Goal: Task Accomplishment & Management: Use online tool/utility

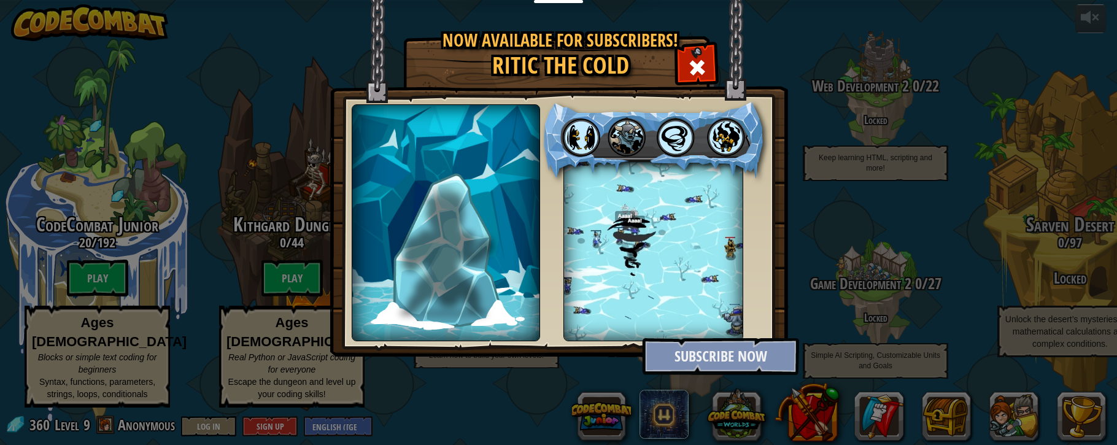
click at [717, 361] on button "Subscribe Now" at bounding box center [720, 356] width 157 height 37
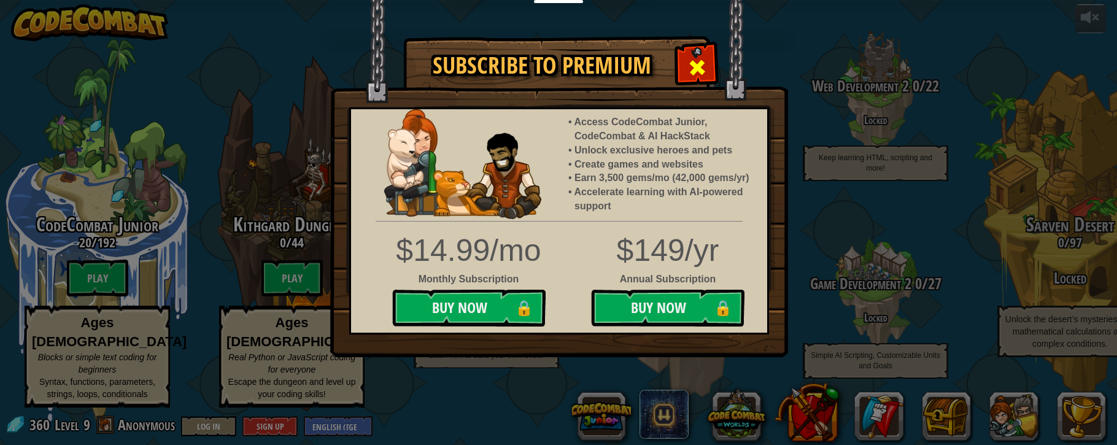
click at [699, 62] on span at bounding box center [697, 68] width 20 height 20
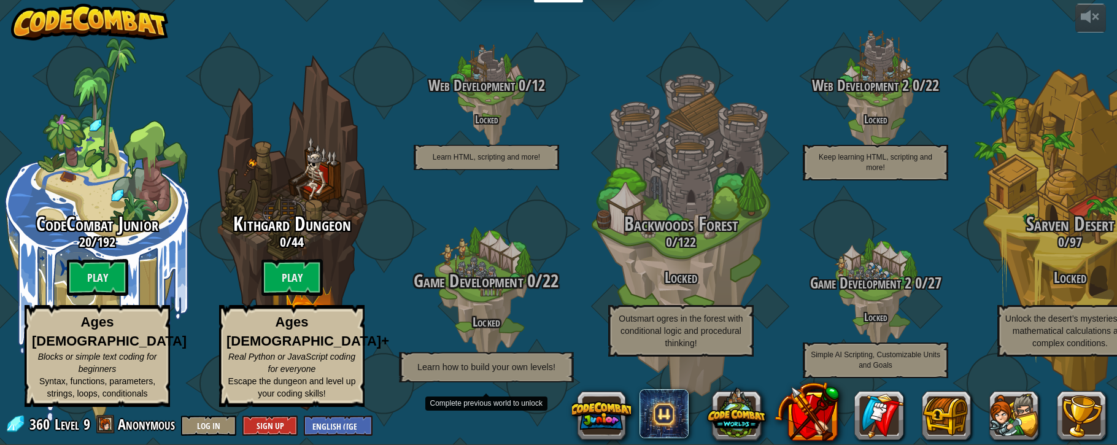
scroll to position [1, 0]
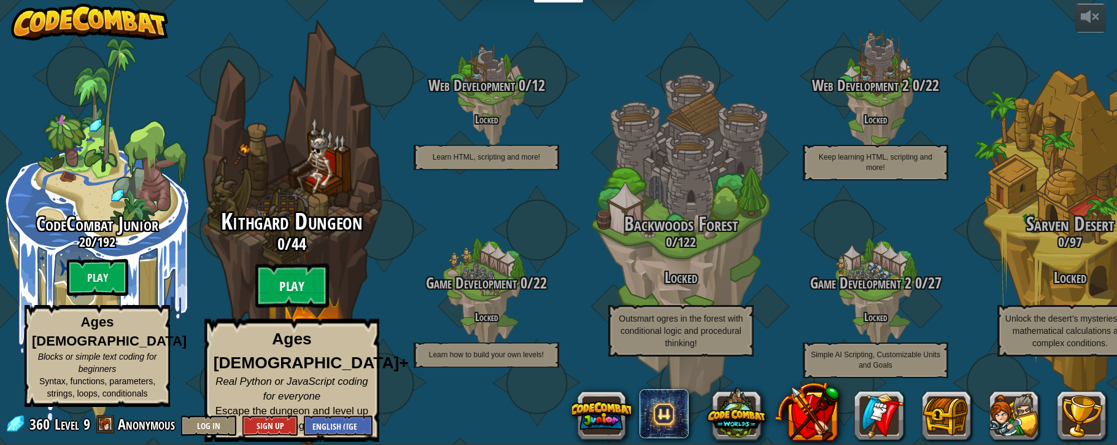
click at [283, 293] on btn "Play" at bounding box center [292, 286] width 74 height 44
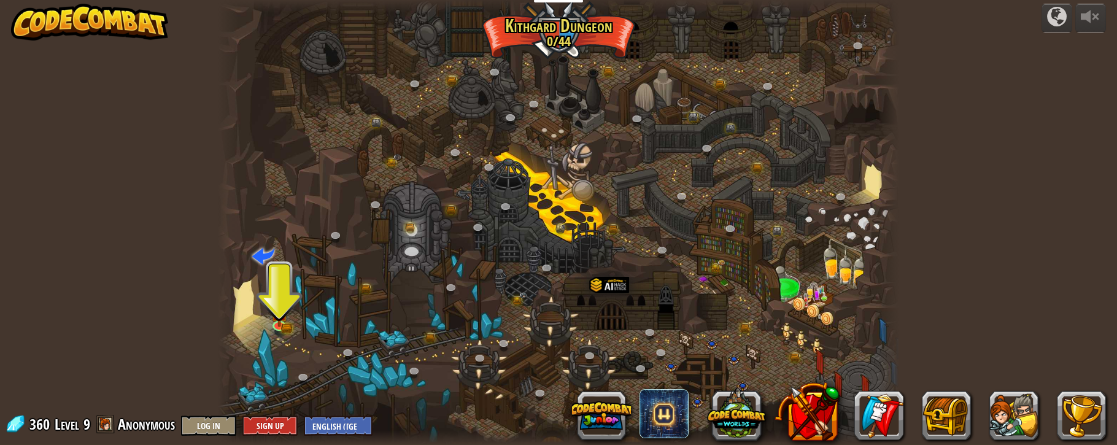
scroll to position [1, 0]
click at [280, 279] on div at bounding box center [558, 221] width 680 height 445
click at [280, 323] on img at bounding box center [279, 305] width 17 height 37
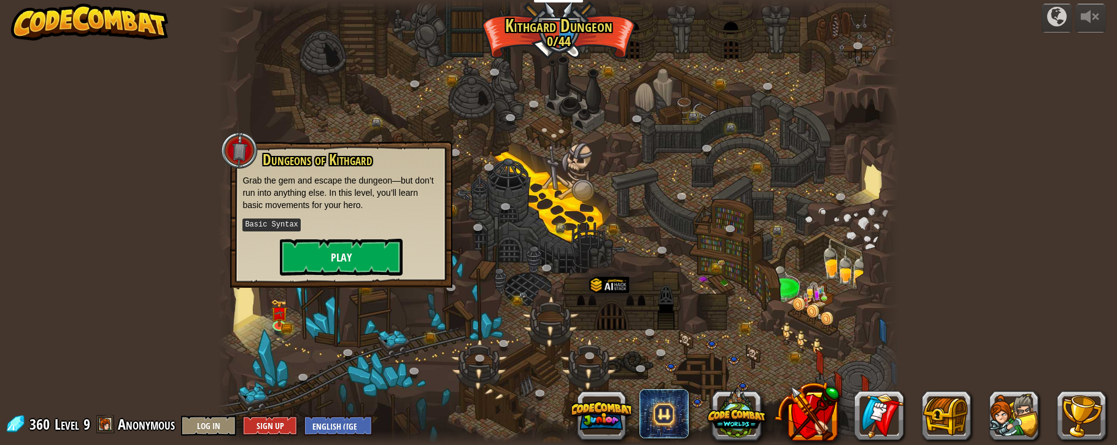
click at [347, 254] on button "Play" at bounding box center [341, 257] width 123 height 37
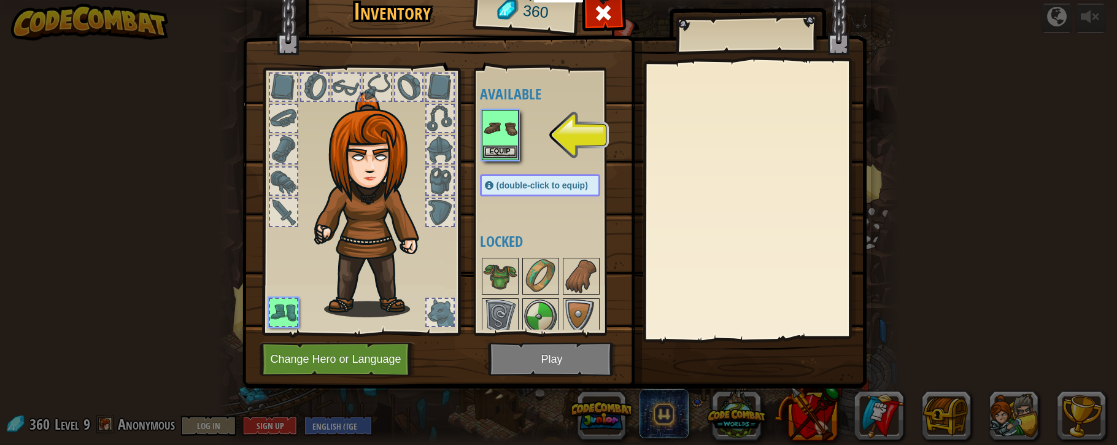
click at [505, 137] on img at bounding box center [500, 128] width 34 height 34
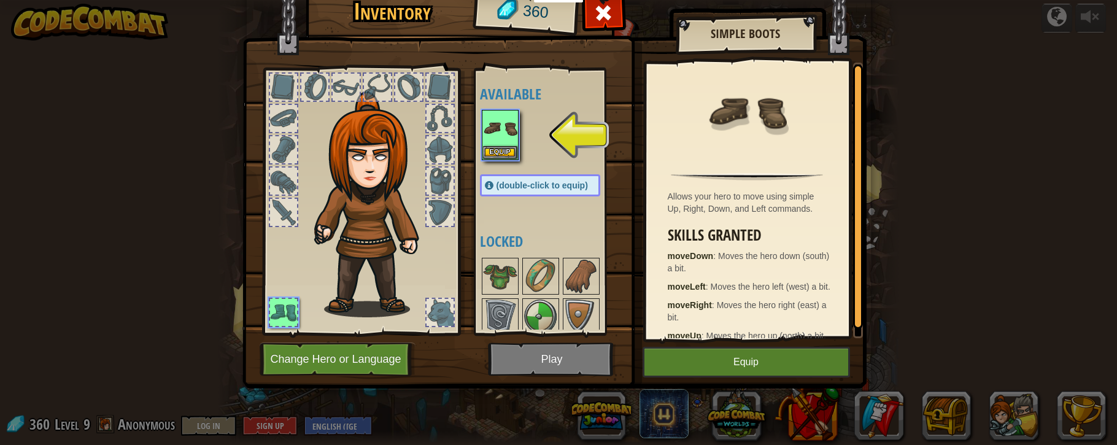
click at [731, 353] on button "Equip" at bounding box center [745, 362] width 207 height 31
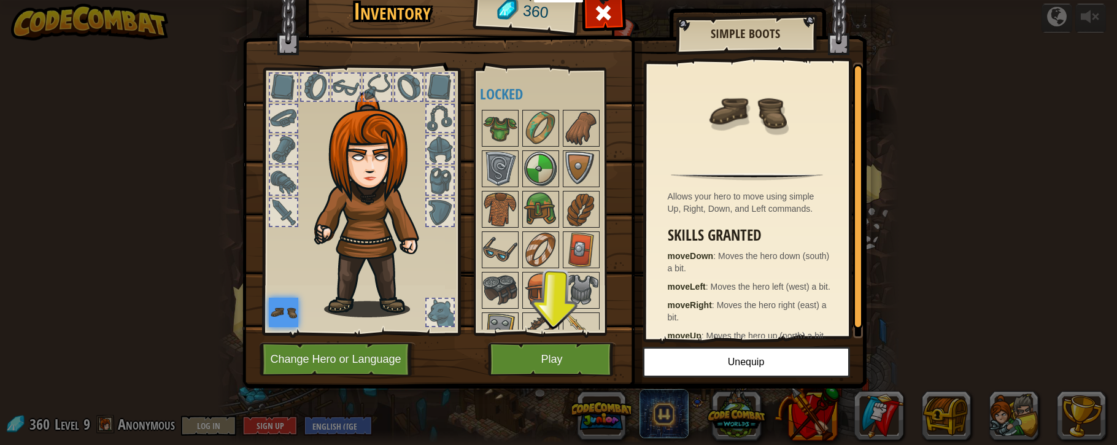
click at [555, 357] on button "Play" at bounding box center [552, 359] width 128 height 34
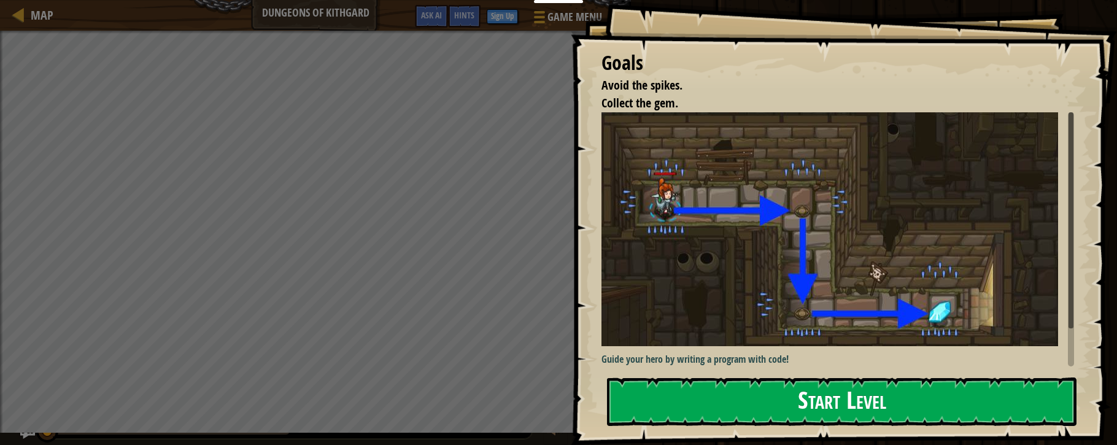
click at [828, 394] on button "Start Level" at bounding box center [841, 401] width 469 height 48
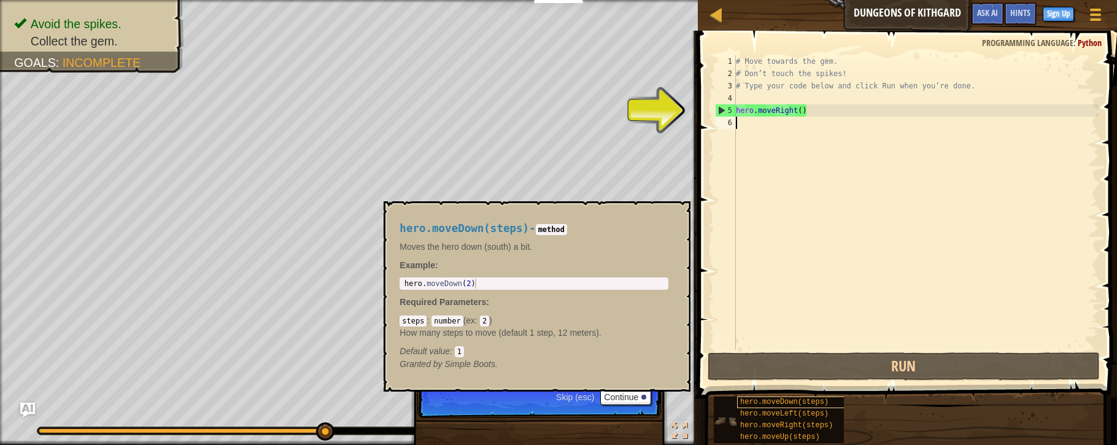
click at [818, 401] on span "hero.moveDown(steps)" at bounding box center [784, 402] width 88 height 9
click at [747, 399] on span "hero.moveDown(steps)" at bounding box center [784, 402] width 88 height 9
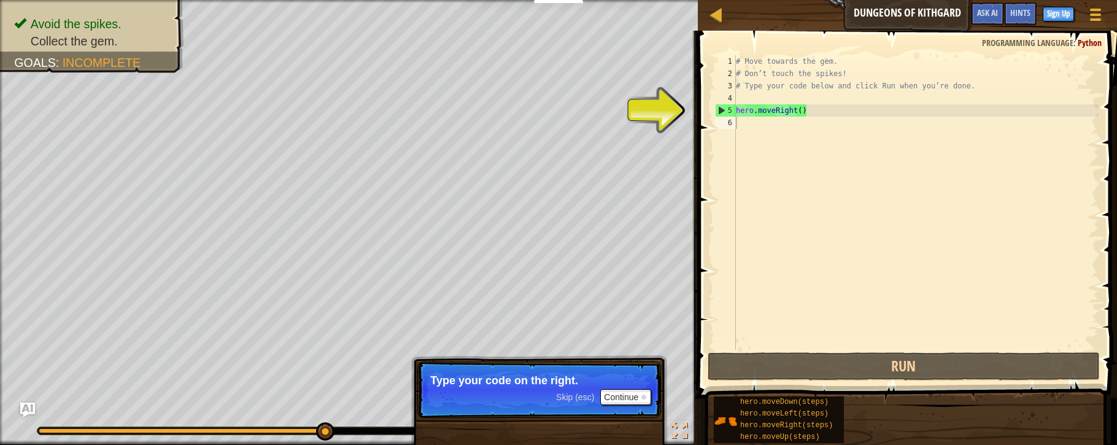
drag, startPoint x: 763, startPoint y: 402, endPoint x: 769, endPoint y: 221, distance: 181.1
click at [769, 221] on div "Hints 1 2 3 4 5 6 # Move towards the gem. # Don’t touch the spikes! # Type your…" at bounding box center [905, 235] width 423 height 408
click at [779, 125] on div "# Move towards the gem. # Don’t touch the spikes! # Type your code below and cl…" at bounding box center [915, 214] width 365 height 319
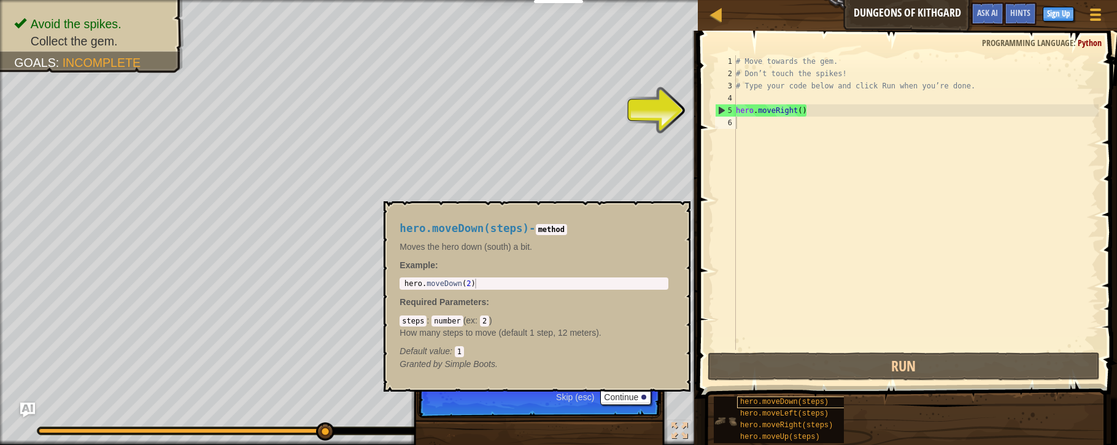
click at [761, 403] on span "hero.moveDown(steps)" at bounding box center [784, 402] width 88 height 9
click at [456, 323] on code "number" at bounding box center [446, 320] width 31 height 11
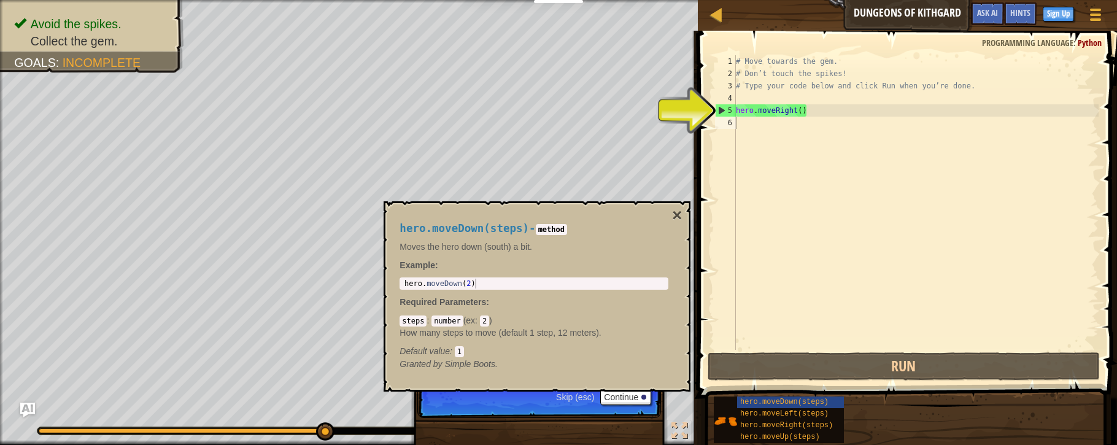
click at [458, 320] on code "number" at bounding box center [446, 320] width 31 height 11
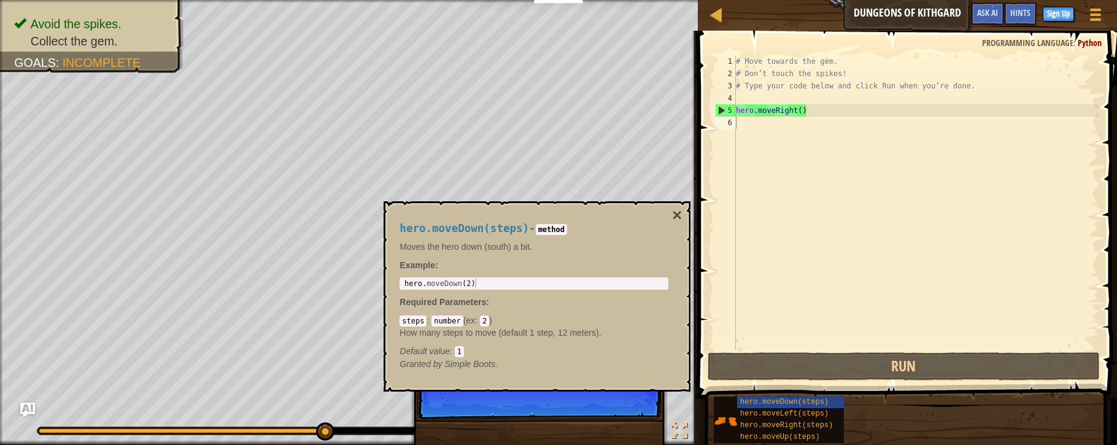
drag, startPoint x: 459, startPoint y: 348, endPoint x: 480, endPoint y: 352, distance: 21.2
click at [465, 349] on div "Default value : 1" at bounding box center [533, 351] width 269 height 12
click at [721, 118] on div "6" at bounding box center [725, 123] width 21 height 12
click at [721, 112] on div "5" at bounding box center [725, 110] width 20 height 12
drag, startPoint x: 802, startPoint y: 111, endPoint x: 808, endPoint y: 112, distance: 6.3
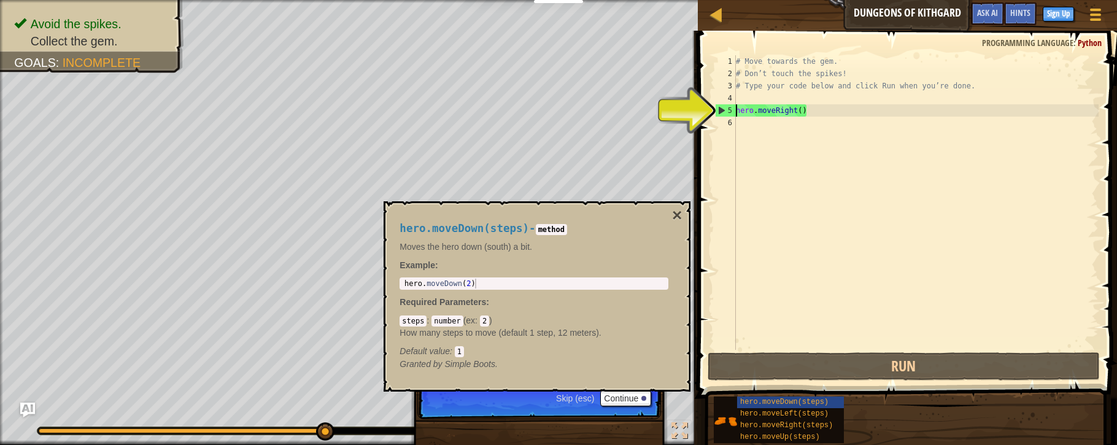
click at [802, 111] on div "# Move towards the gem. # Don’t touch the spikes! # Type your code below and cl…" at bounding box center [915, 214] width 365 height 319
type textarea "hero.moveRight(1)"
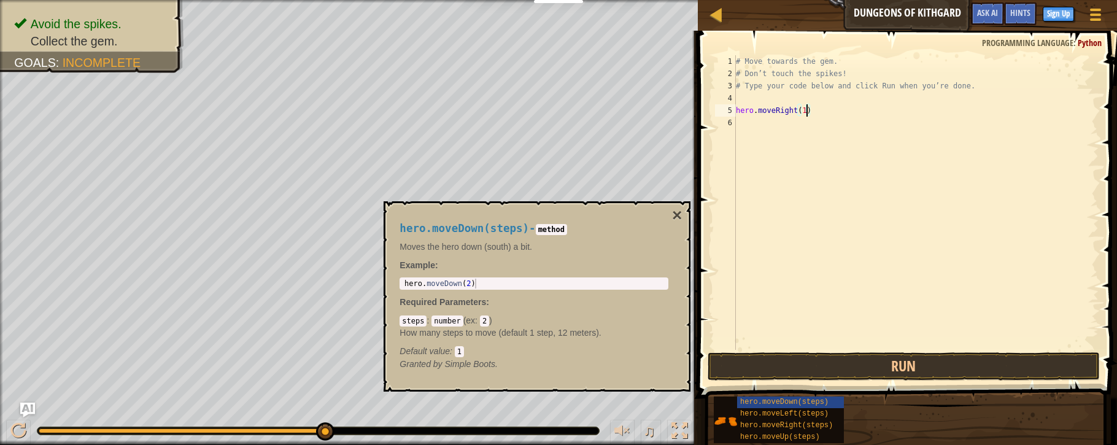
click at [801, 154] on div "# Move towards the gem. # Don’t touch the spikes! # Type your code below and cl…" at bounding box center [915, 214] width 365 height 319
type textarea "he"
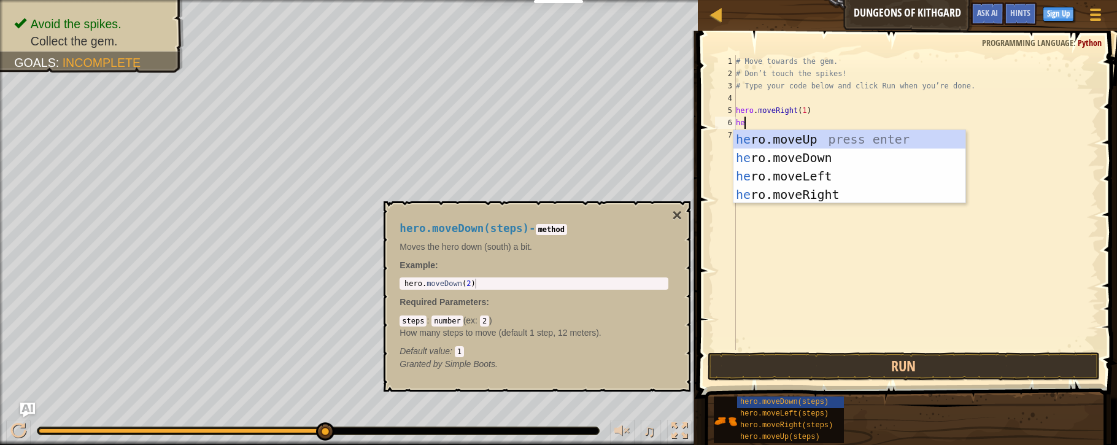
scroll to position [0, 1]
click at [766, 166] on div "he ro.moveUp press enter he ro.moveDown press enter he ro.moveLeft press enter …" at bounding box center [849, 185] width 232 height 110
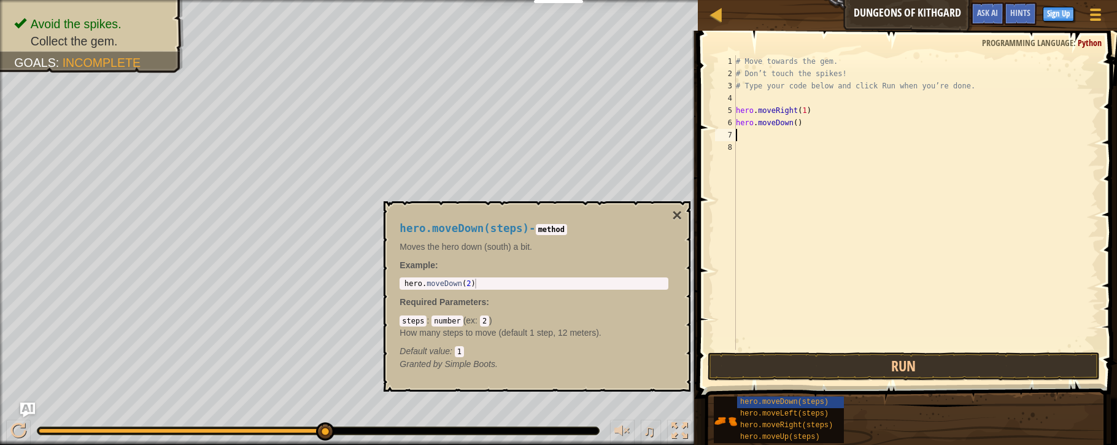
click at [800, 122] on div "# Move towards the gem. # Don’t touch the spikes! # Type your code below and cl…" at bounding box center [915, 214] width 365 height 319
drag, startPoint x: 799, startPoint y: 123, endPoint x: 819, endPoint y: 128, distance: 20.8
click at [799, 123] on div "# Move towards the gem. # Don’t touch the spikes! # Type your code below and cl…" at bounding box center [915, 214] width 365 height 319
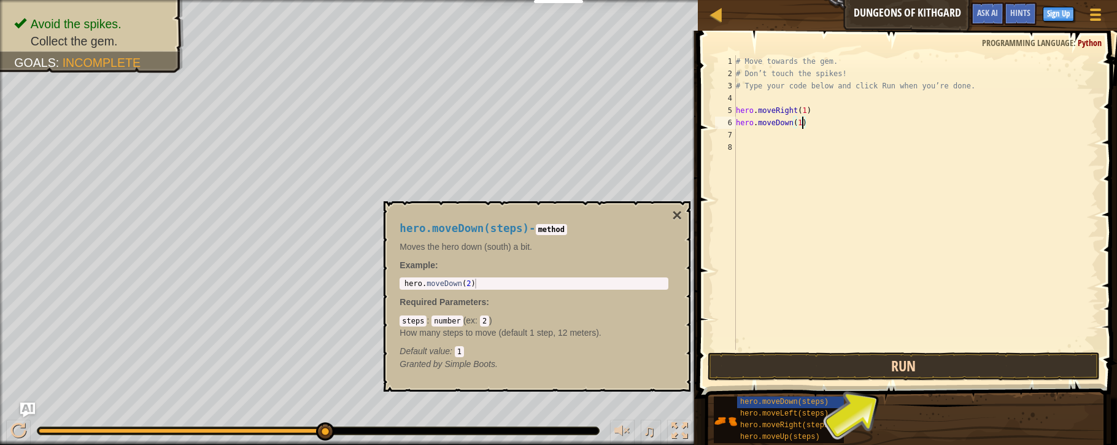
type textarea "hero.moveDown(1)"
click at [883, 360] on button "Run" at bounding box center [903, 366] width 392 height 28
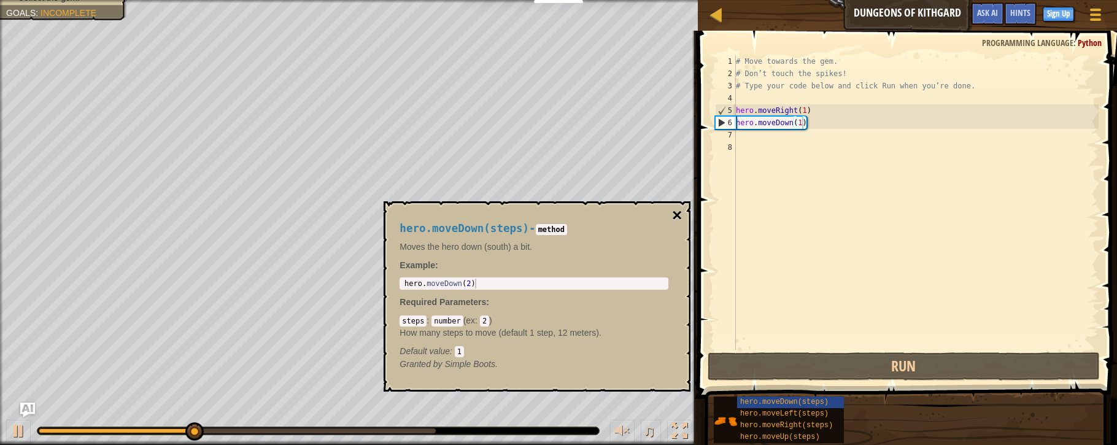
click at [680, 218] on button "×" at bounding box center [677, 215] width 10 height 17
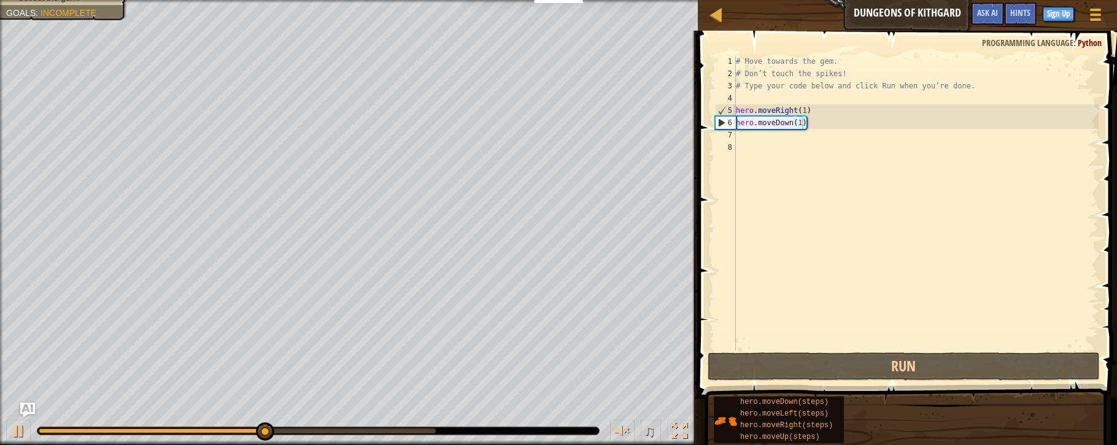
scroll to position [6, 0]
click at [755, 142] on div "# Move towards the gem. # Don’t touch the spikes! # Type your code below and cl…" at bounding box center [915, 214] width 365 height 319
click at [753, 137] on div "# Move towards the gem. # Don’t touch the spikes! # Type your code below and cl…" at bounding box center [915, 214] width 365 height 319
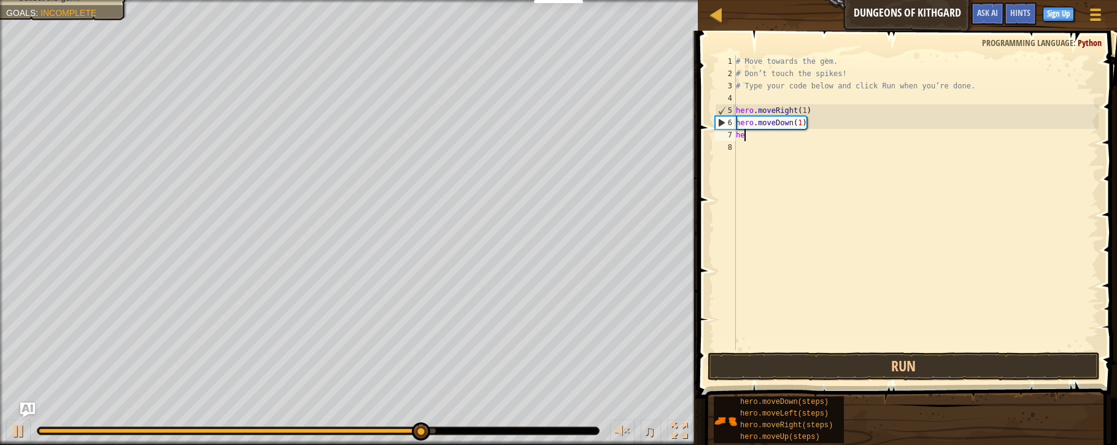
scroll to position [0, 0]
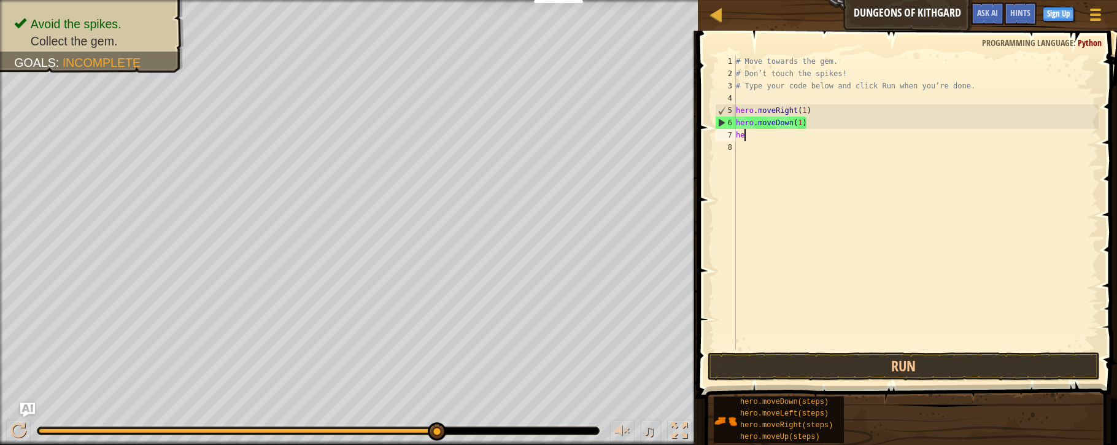
type textarea "her"
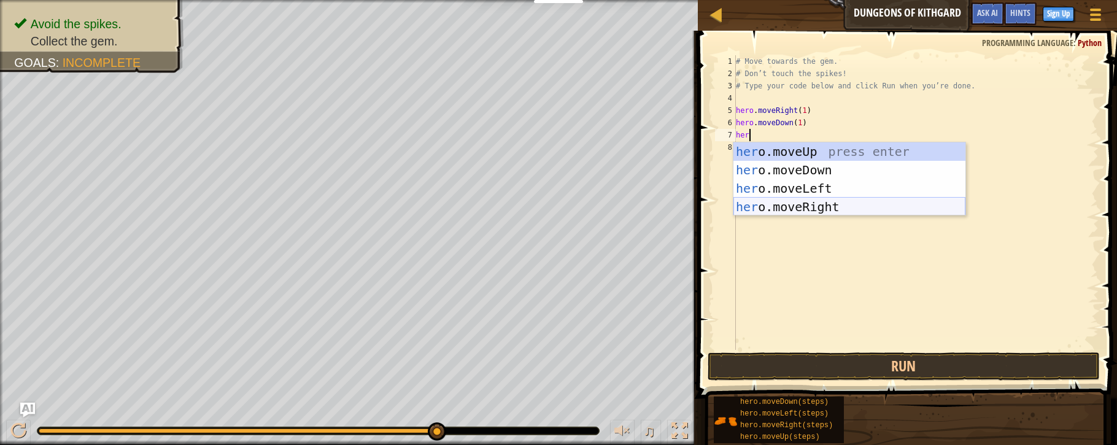
click at [774, 204] on div "her o.moveUp press enter her o.moveDown press enter her o.moveLeft press enter …" at bounding box center [849, 197] width 232 height 110
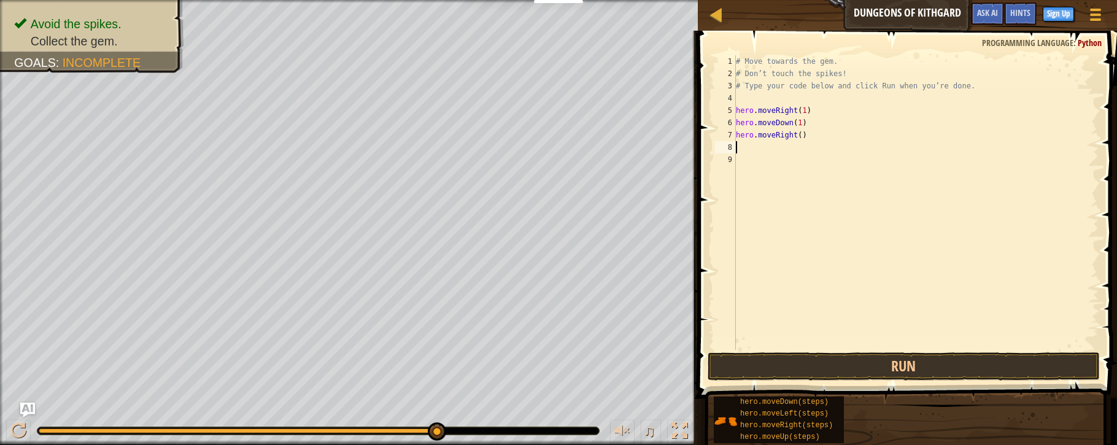
drag, startPoint x: 801, startPoint y: 134, endPoint x: 849, endPoint y: 145, distance: 48.7
click at [802, 134] on div "# Move towards the gem. # Don’t touch the spikes! # Type your code below and cl…" at bounding box center [915, 214] width 365 height 319
type textarea "hero.moveRight(1)"
click at [874, 371] on button "Run" at bounding box center [903, 366] width 392 height 28
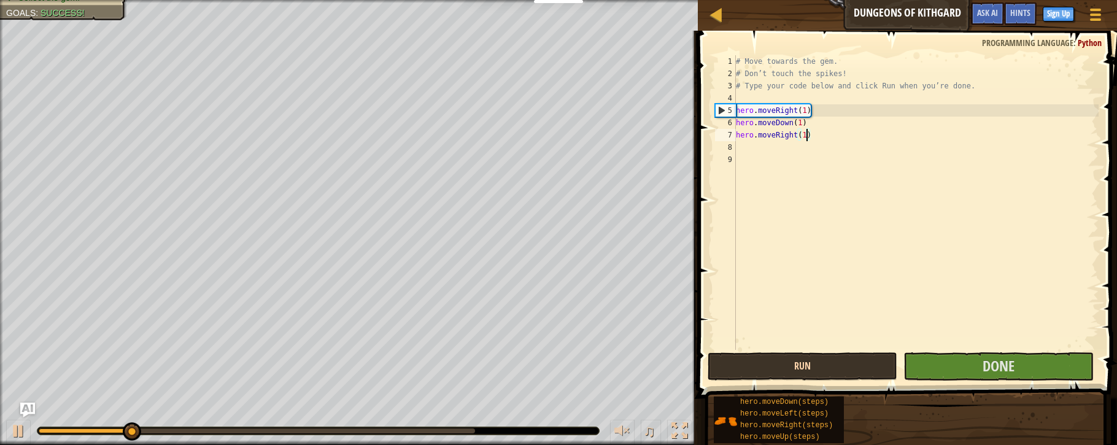
scroll to position [0, 0]
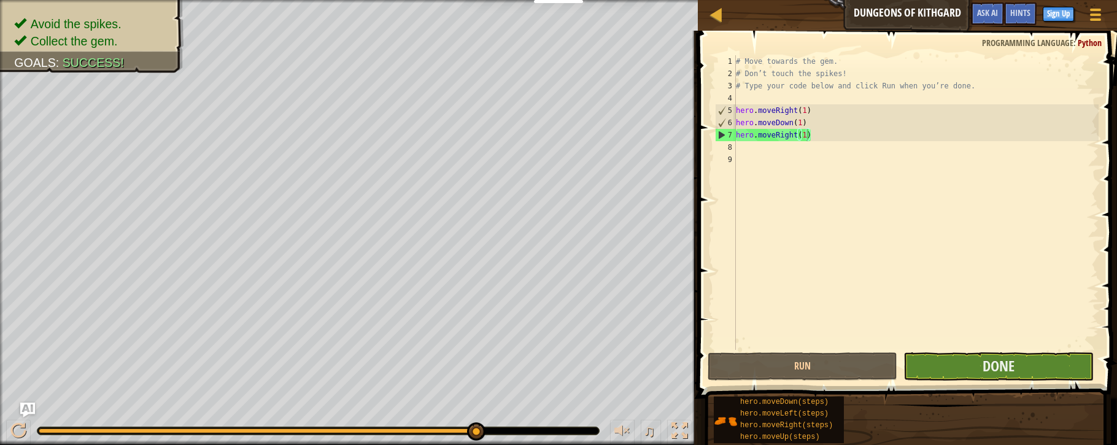
click at [1036, 366] on button "Done" at bounding box center [998, 366] width 190 height 28
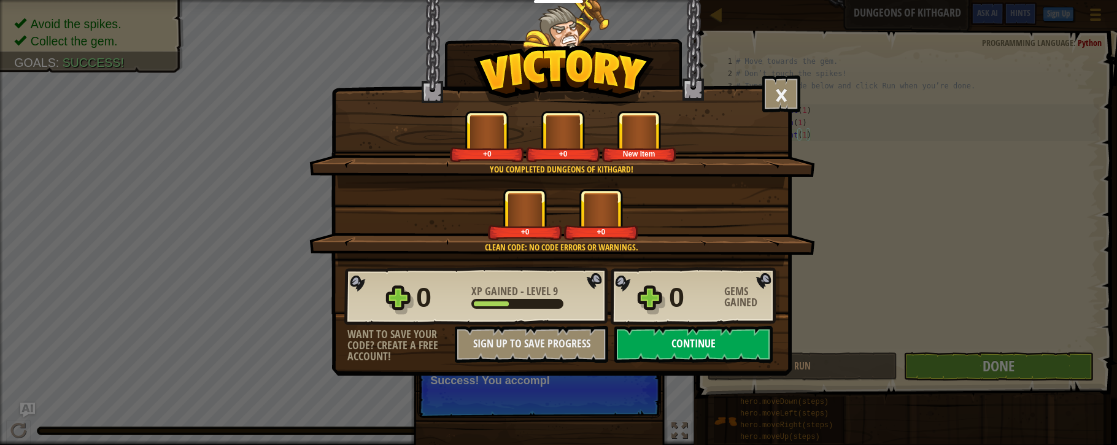
click at [720, 347] on button "Continue" at bounding box center [693, 344] width 158 height 37
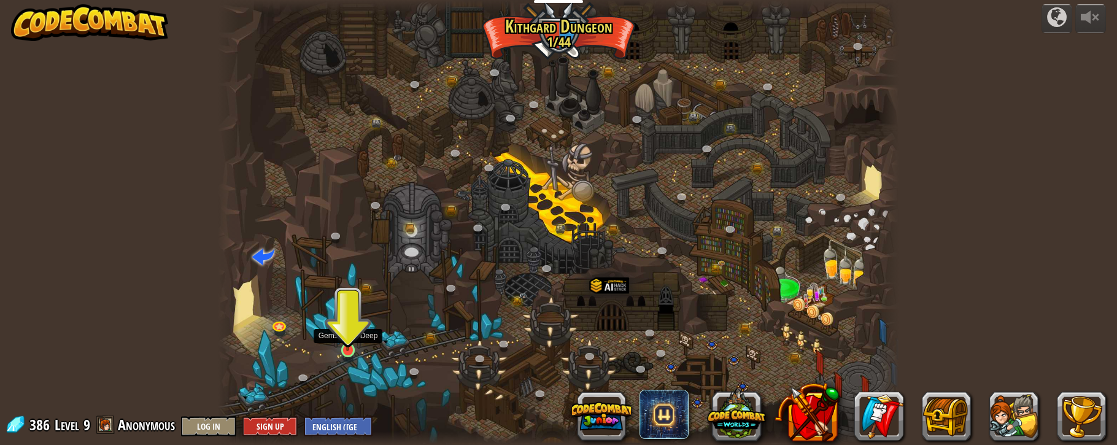
click at [347, 344] on img at bounding box center [347, 331] width 17 height 39
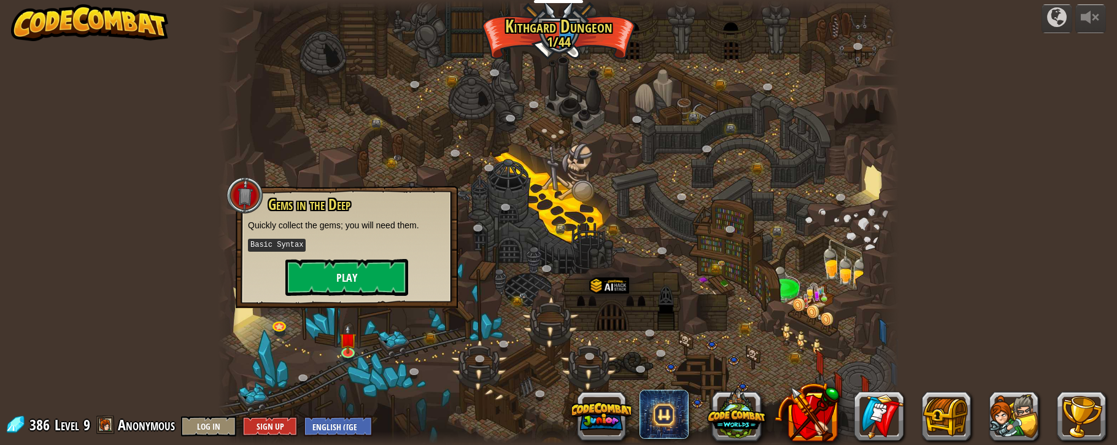
click at [350, 280] on button "Play" at bounding box center [346, 277] width 123 height 37
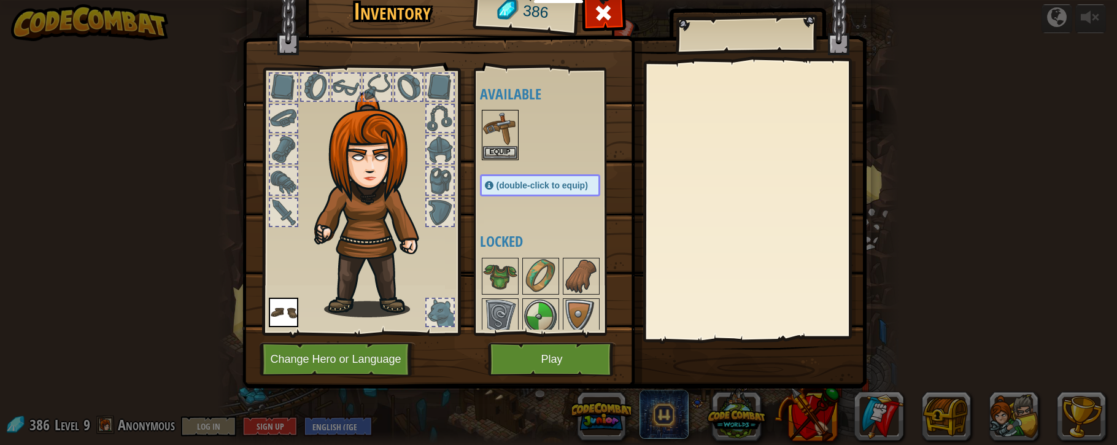
click at [575, 355] on button "Play" at bounding box center [552, 359] width 128 height 34
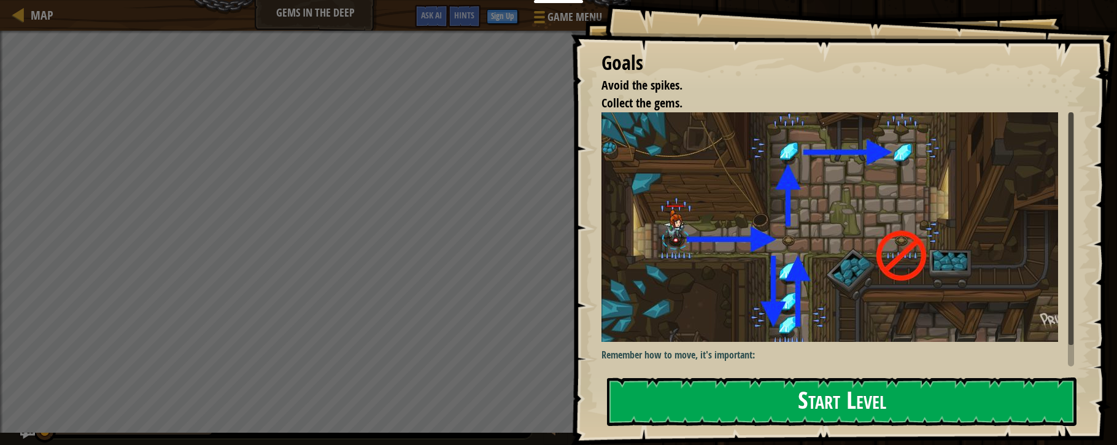
click at [804, 381] on button "Start Level" at bounding box center [841, 401] width 469 height 48
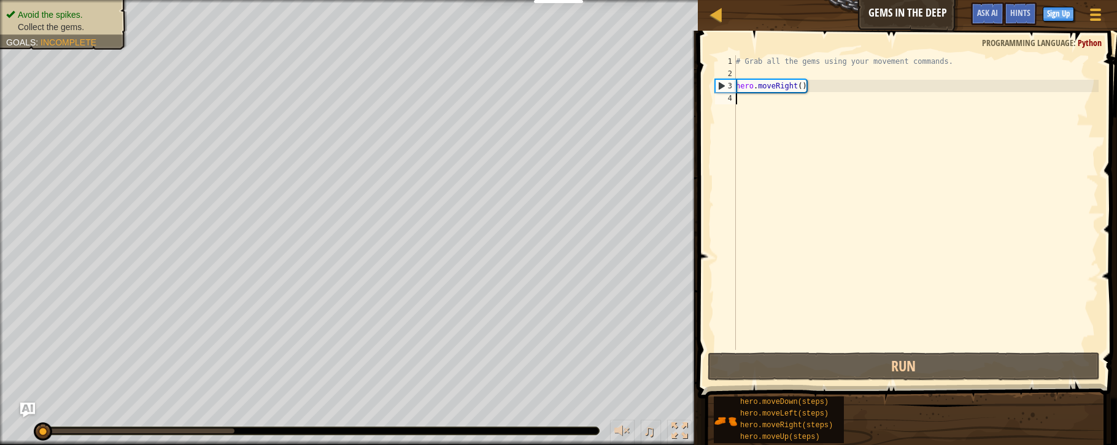
scroll to position [6, 0]
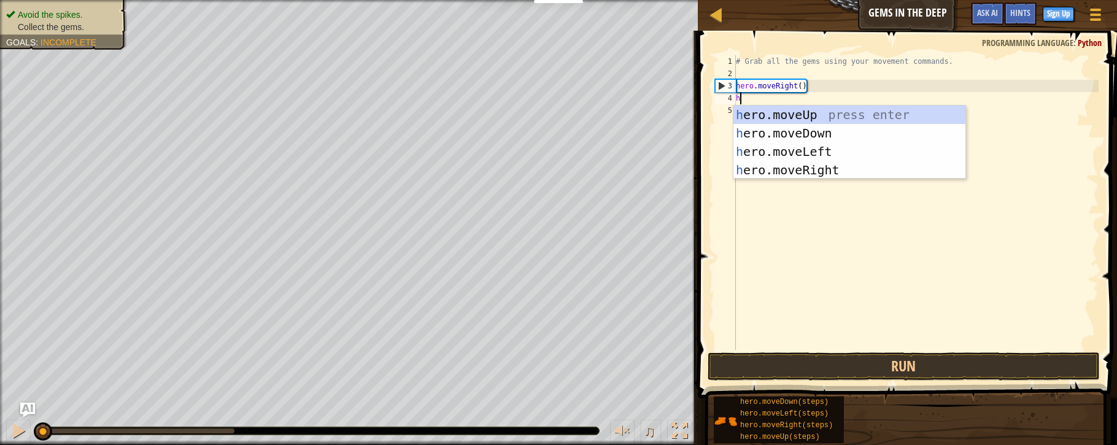
type textarea "he"
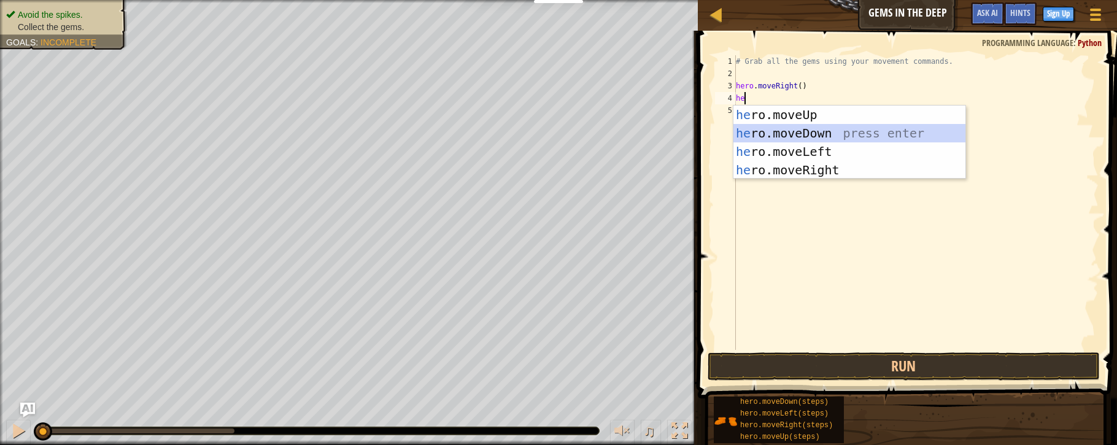
click at [760, 131] on div "he ro.moveUp press enter he ro.moveDown press enter he ro.moveLeft press enter …" at bounding box center [849, 161] width 232 height 110
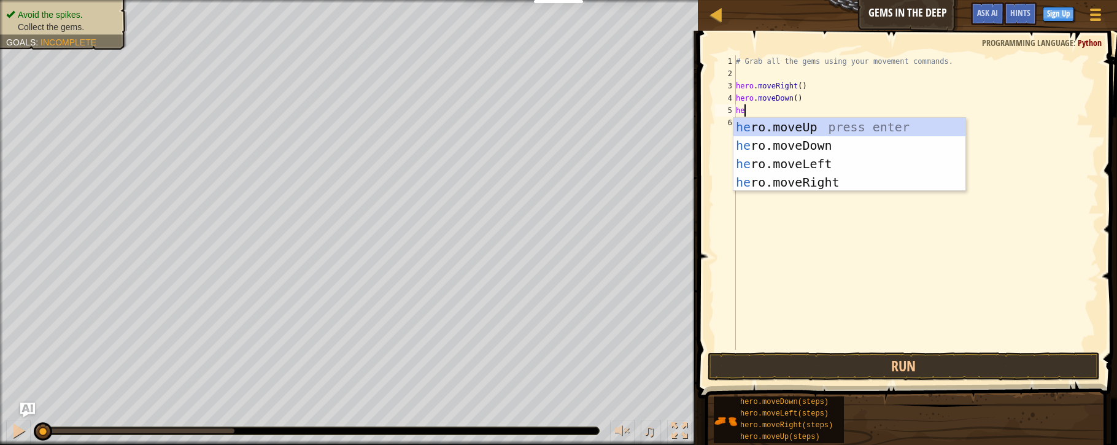
type textarea "her"
click at [805, 131] on div "her o.moveUp press enter her o.moveDown press enter her o.moveLeft press enter …" at bounding box center [849, 173] width 232 height 110
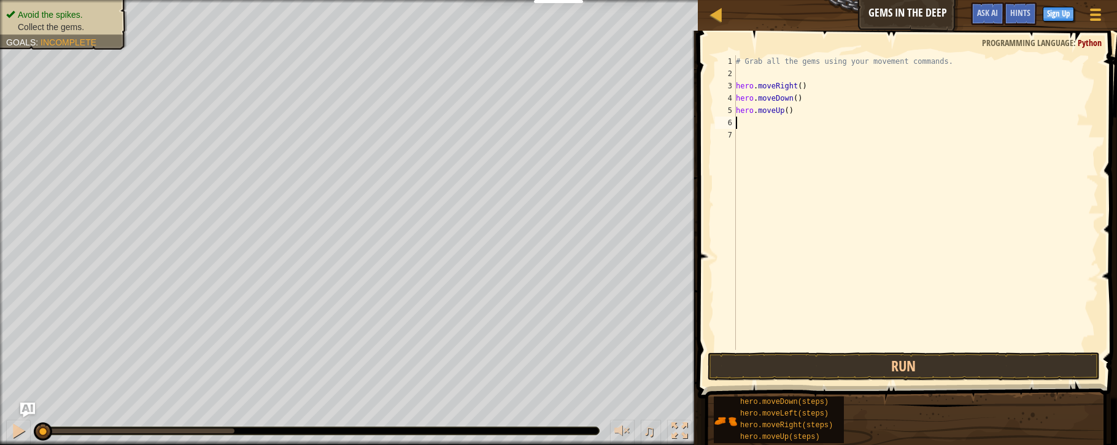
click at [790, 112] on div "# Grab all the gems using your movement commands. hero . moveRight ( ) hero . m…" at bounding box center [915, 214] width 365 height 319
type textarea "hero.moveUp(2)"
click at [769, 123] on div "# Grab all the gems using your movement commands. hero . moveRight ( ) hero . m…" at bounding box center [915, 214] width 365 height 319
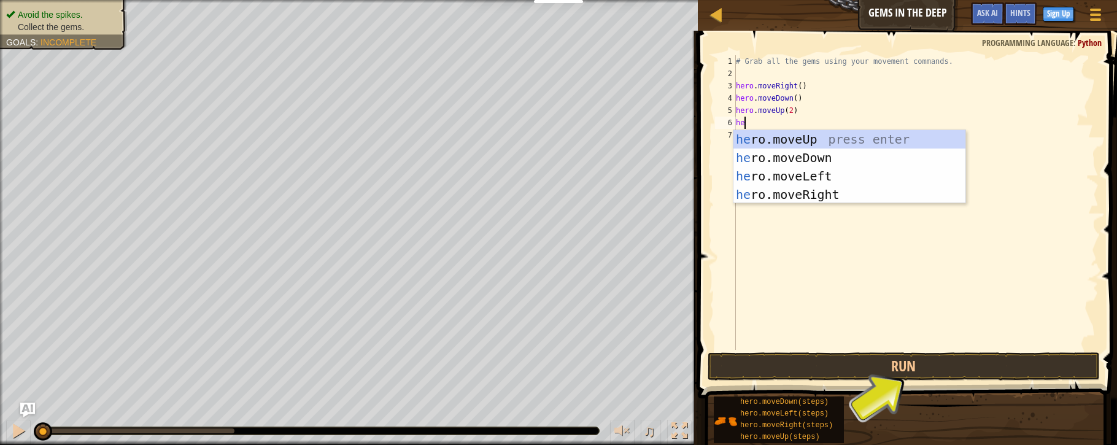
type textarea "her"
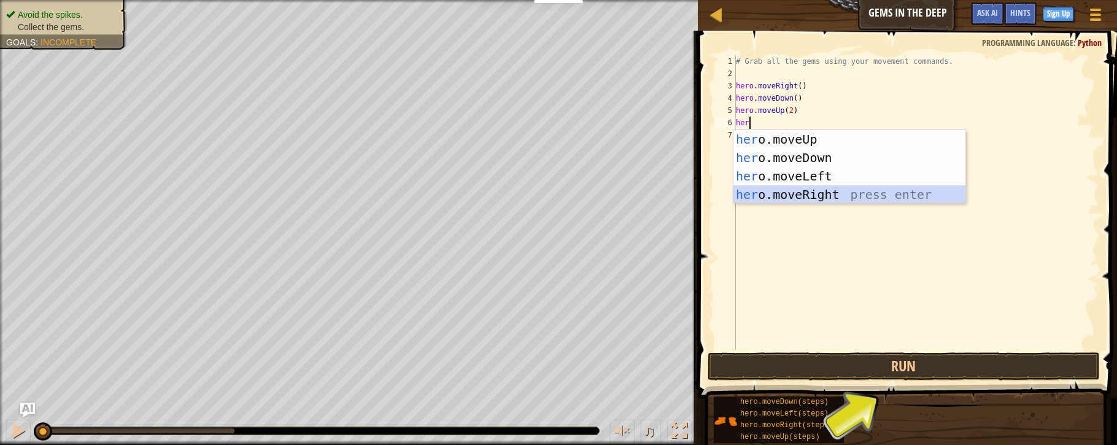
click at [796, 191] on div "her o.moveUp press enter her o.moveDown press enter her o.moveLeft press enter …" at bounding box center [849, 185] width 232 height 110
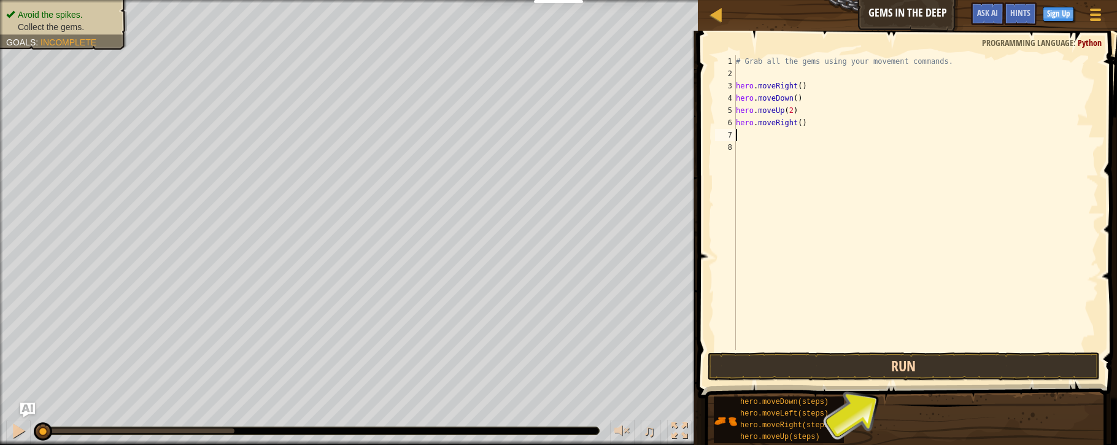
click at [904, 363] on button "Run" at bounding box center [903, 366] width 392 height 28
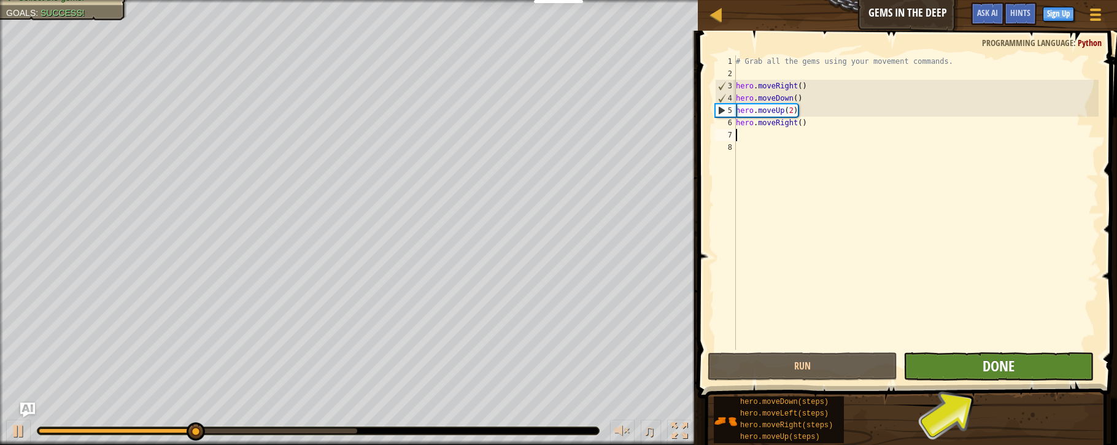
click at [988, 363] on span "Done" at bounding box center [998, 366] width 32 height 20
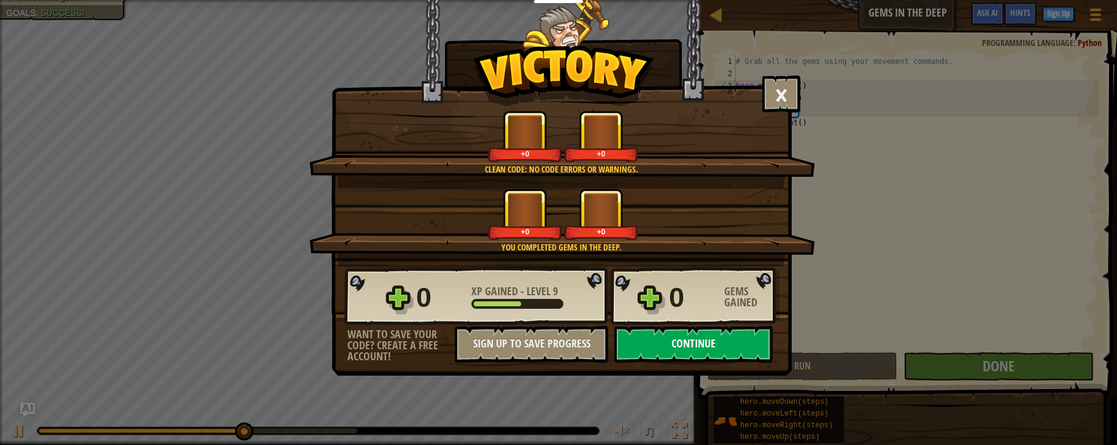
click at [682, 342] on button "Continue" at bounding box center [693, 344] width 158 height 37
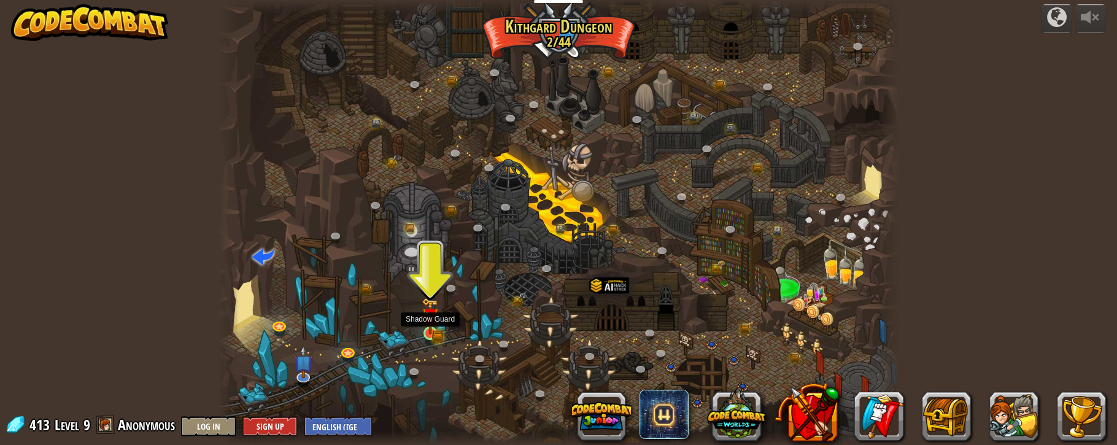
click at [431, 334] on img at bounding box center [429, 316] width 17 height 37
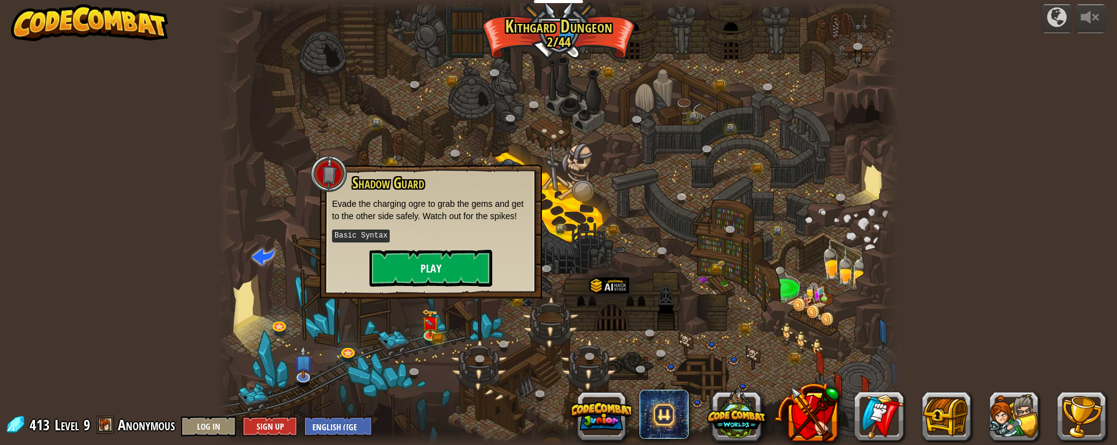
click at [444, 261] on button "Play" at bounding box center [430, 268] width 123 height 37
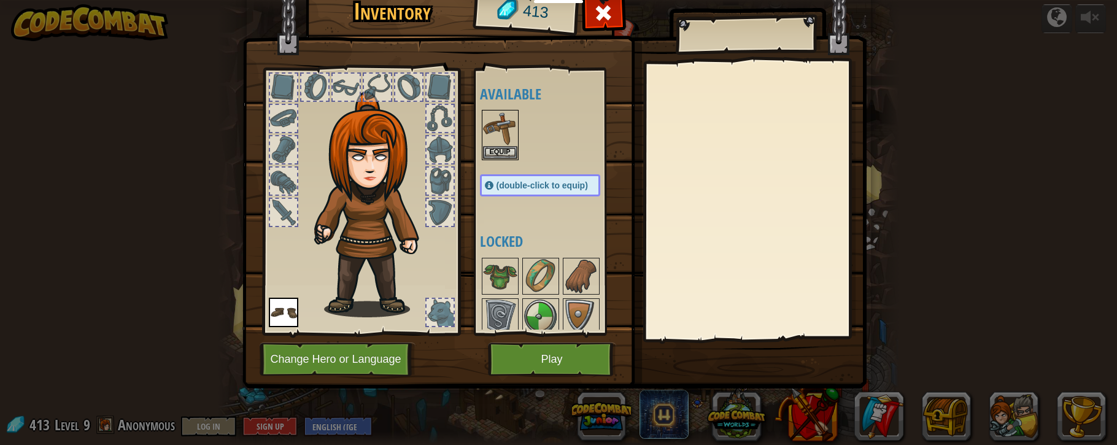
click at [535, 353] on button "Play" at bounding box center [552, 359] width 128 height 34
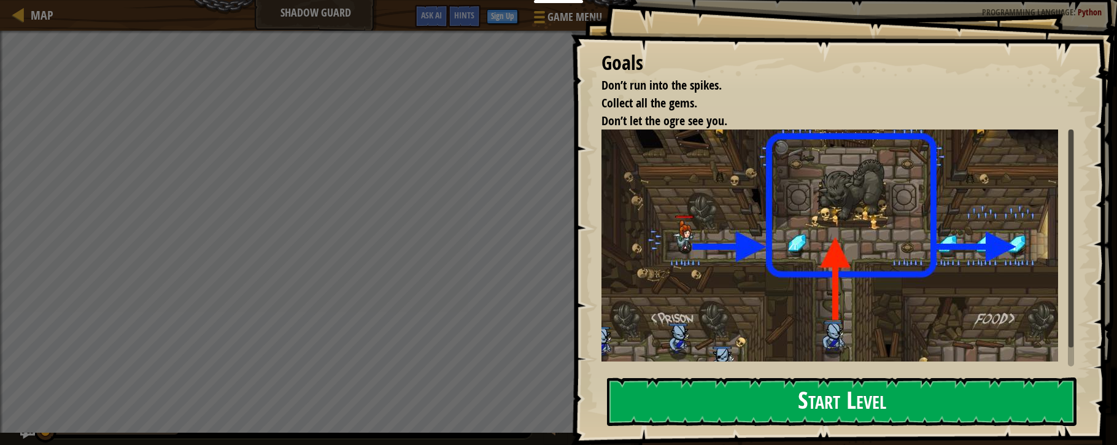
click at [779, 237] on div "Goals Don’t run into the spikes. Collect all the gems. Don’t let the ogre see y…" at bounding box center [844, 222] width 546 height 445
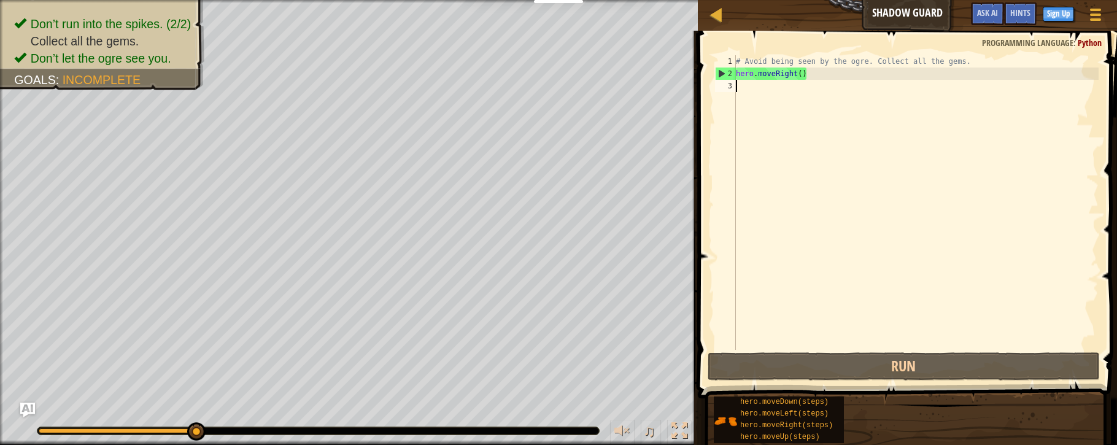
type textarea "h"
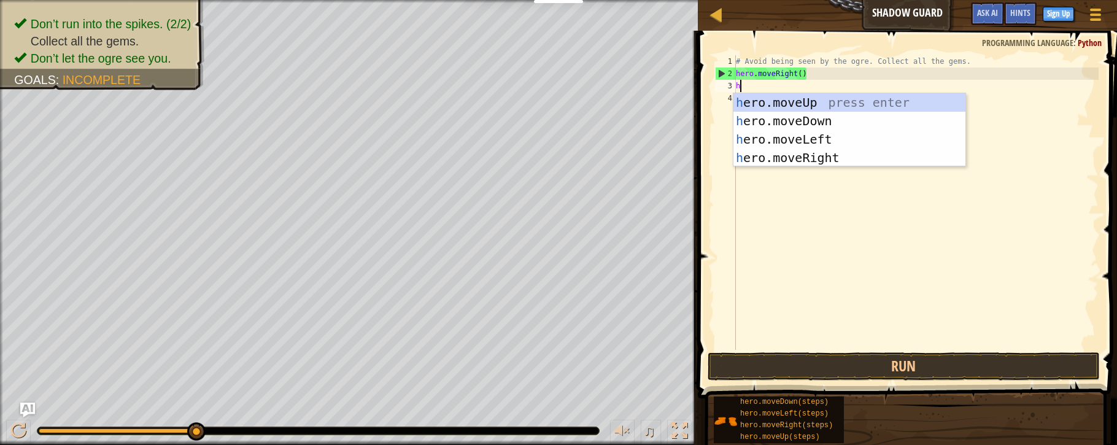
scroll to position [6, 0]
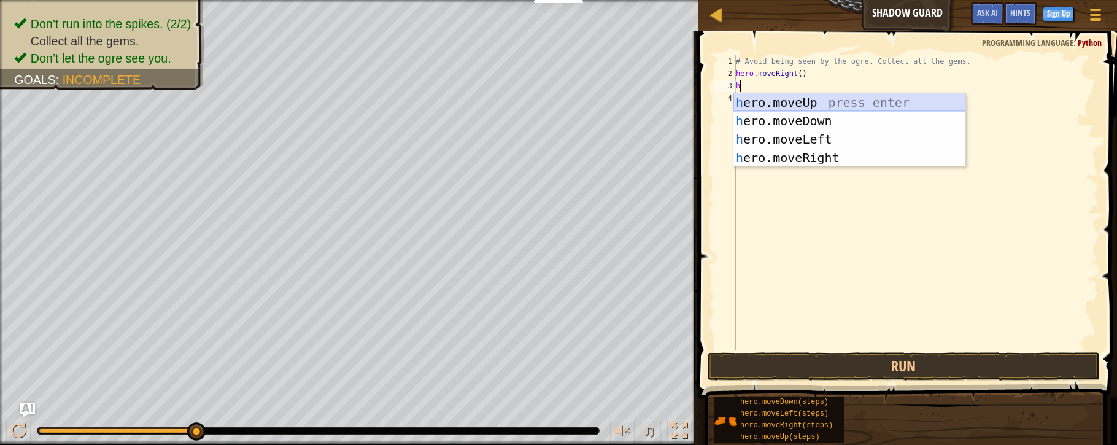
click at [809, 99] on div "h ero.moveUp press enter h ero.moveDown press enter h ero.moveLeft press enter …" at bounding box center [849, 148] width 232 height 110
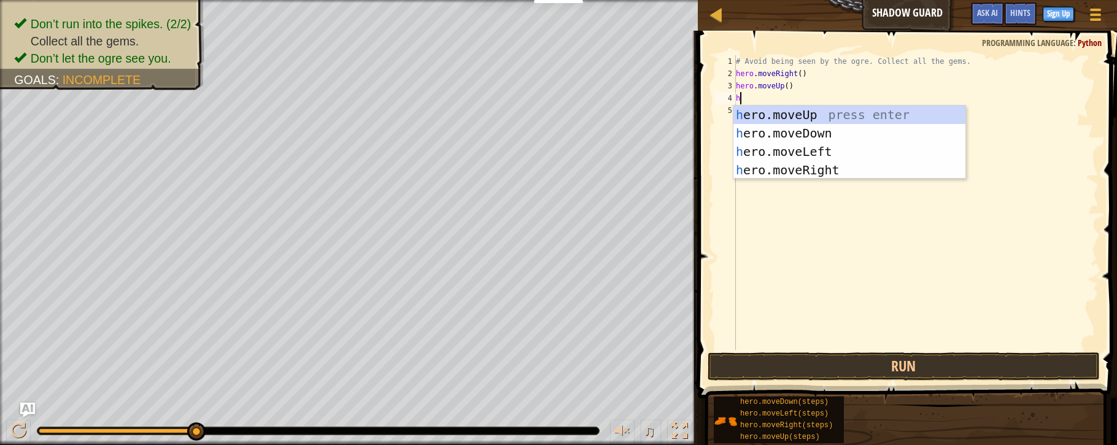
type textarea "hr"
click at [768, 163] on div "h e r o.moveUp press enter h e r o.moveDown press enter h e r o.moveLeft press …" at bounding box center [849, 161] width 232 height 110
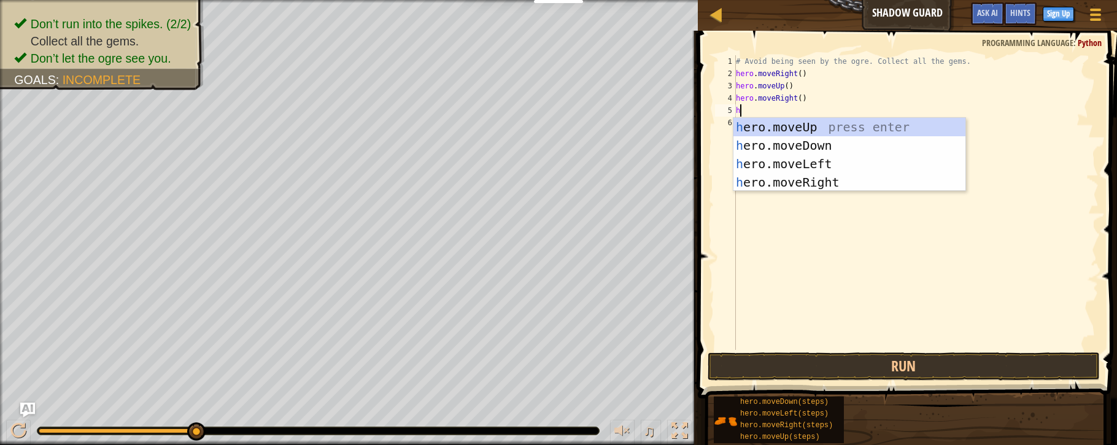
type textarea "hr"
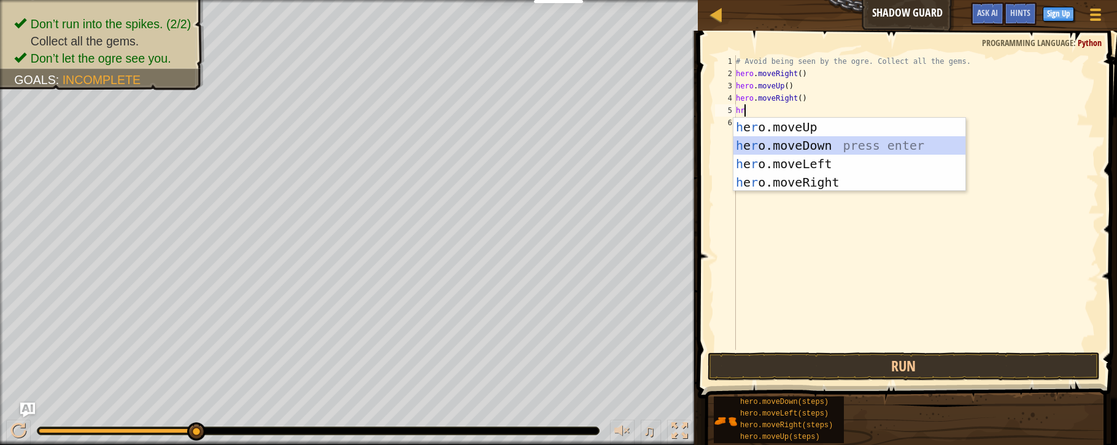
click at [796, 144] on div "h e r o.moveUp press enter h e r o.moveDown press enter h e r o.moveLeft press …" at bounding box center [849, 173] width 232 height 110
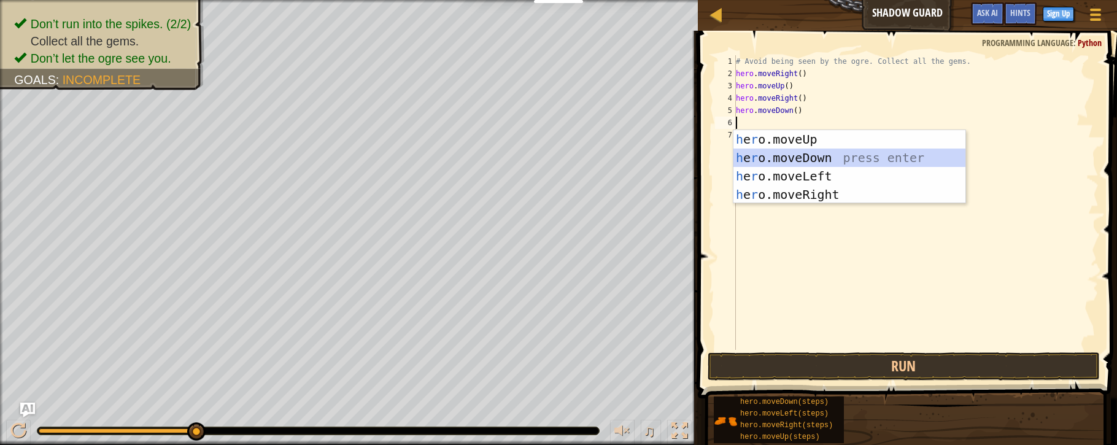
type textarea "hr"
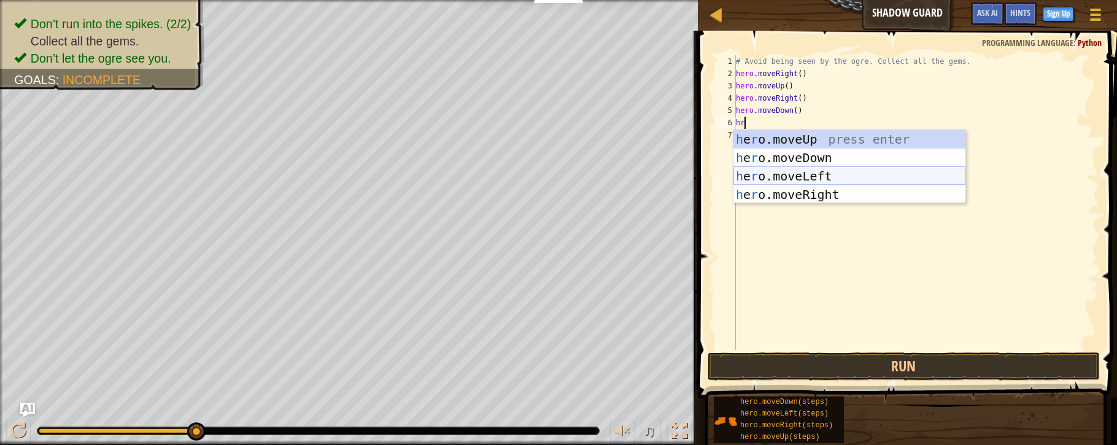
click at [817, 187] on div "h e r o.moveUp press enter h e r o.moveDown press enter h e r o.moveLeft press …" at bounding box center [849, 185] width 232 height 110
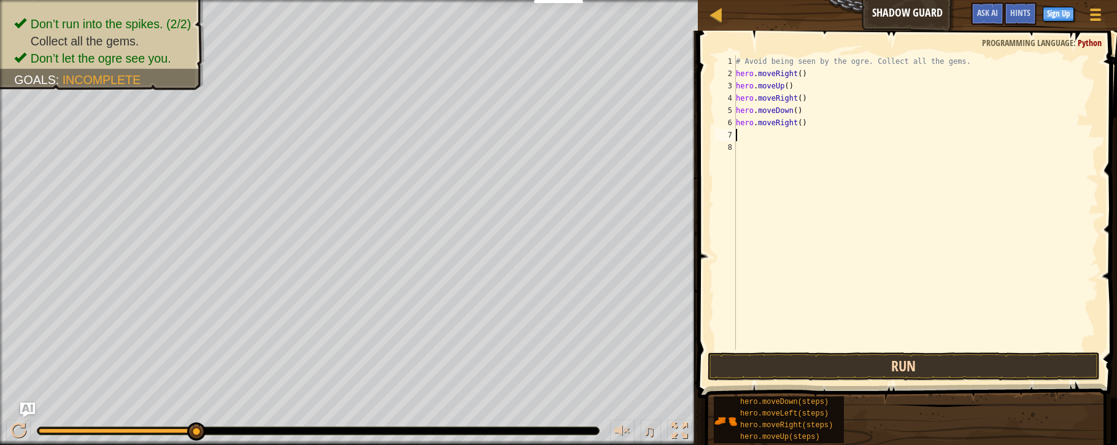
click at [918, 366] on button "Run" at bounding box center [903, 366] width 392 height 28
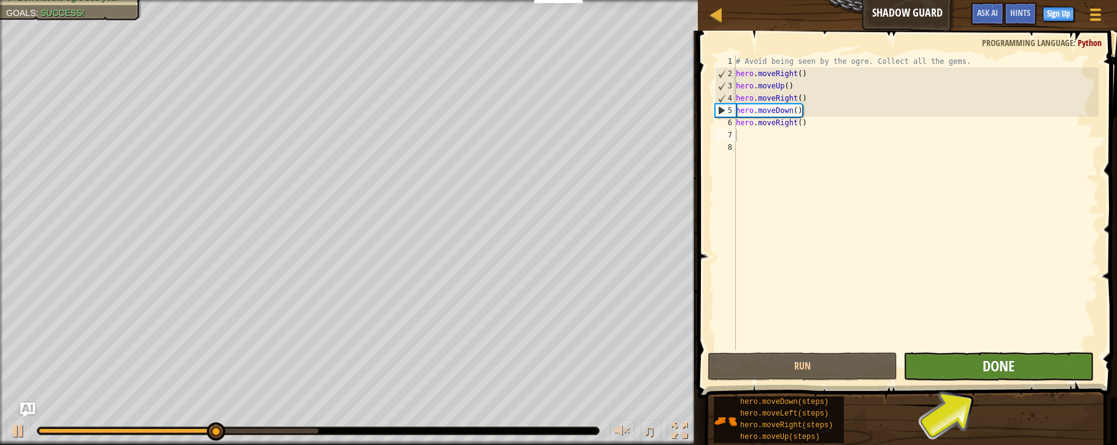
click at [991, 367] on span "Done" at bounding box center [998, 366] width 32 height 20
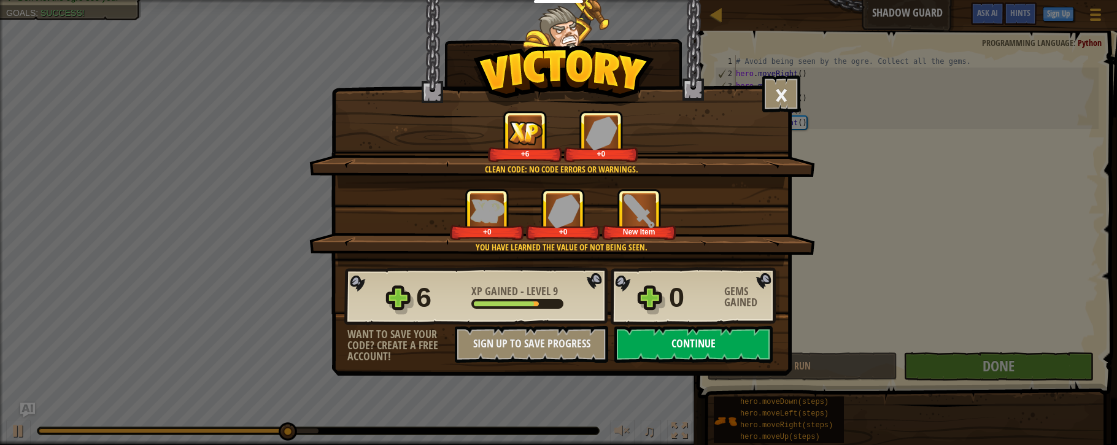
click at [677, 353] on button "Continue" at bounding box center [693, 344] width 158 height 37
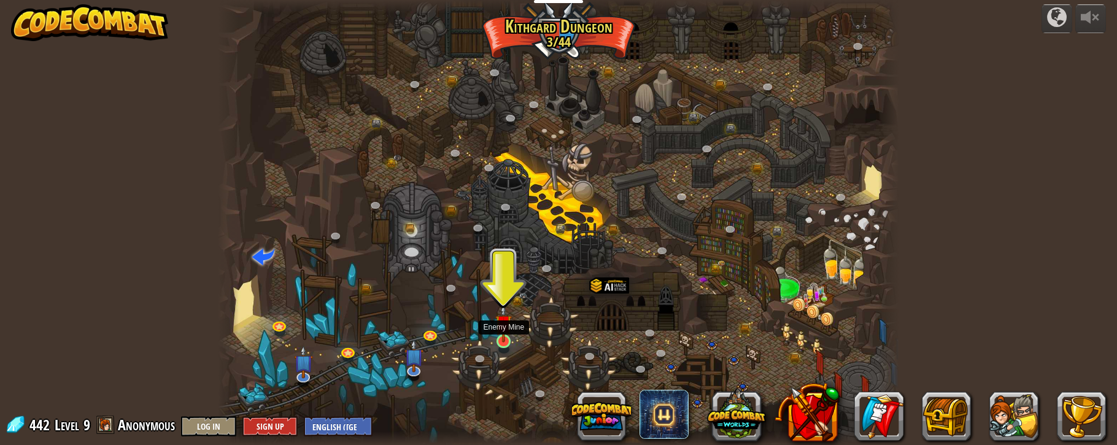
click at [510, 344] on link at bounding box center [504, 342] width 25 height 25
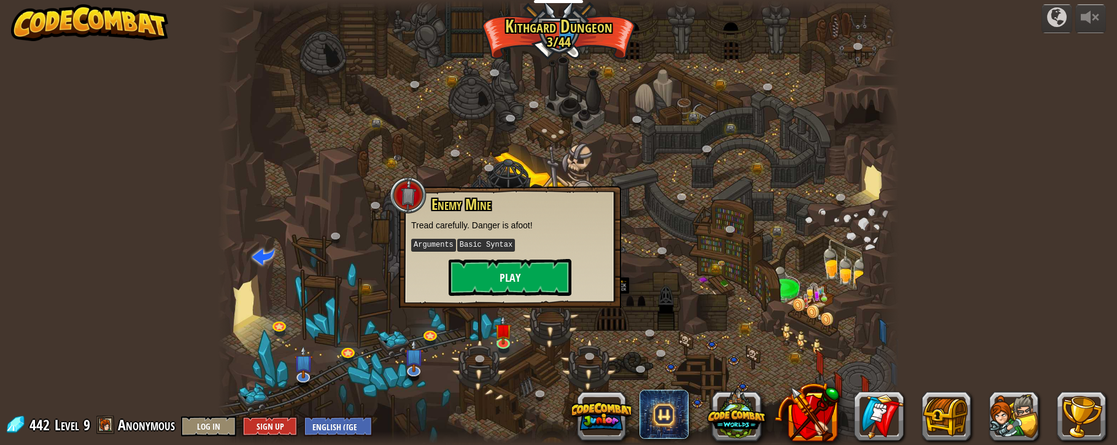
click at [521, 274] on button "Play" at bounding box center [509, 277] width 123 height 37
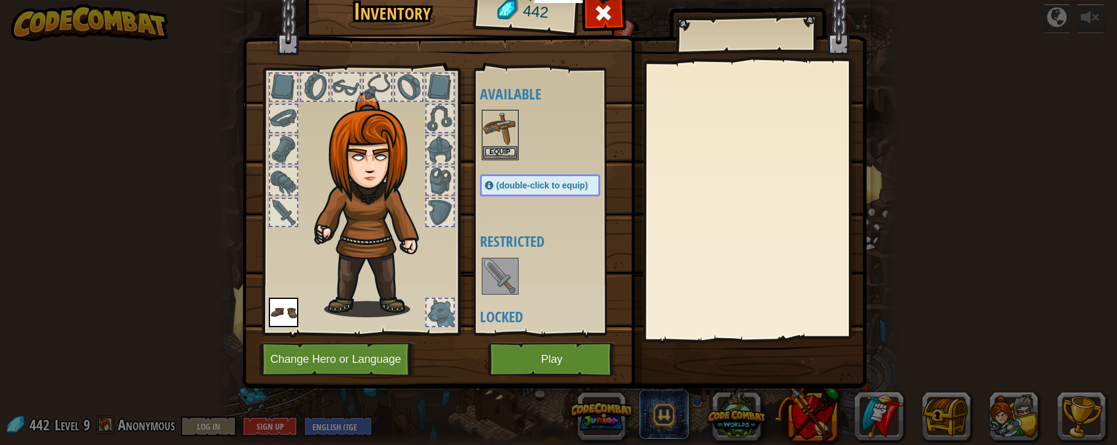
click at [565, 356] on button "Play" at bounding box center [552, 359] width 128 height 34
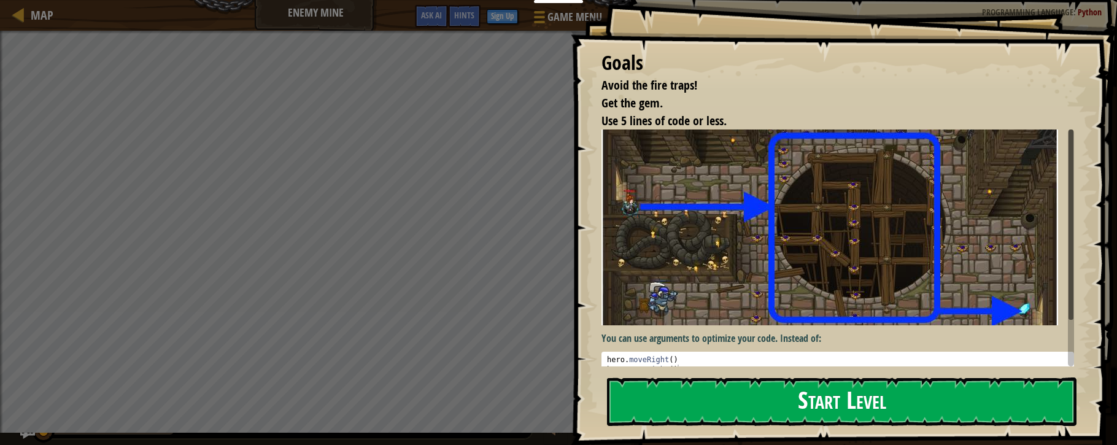
drag, startPoint x: 830, startPoint y: 397, endPoint x: 819, endPoint y: 394, distance: 11.3
click at [829, 397] on button "Start Level" at bounding box center [841, 401] width 469 height 48
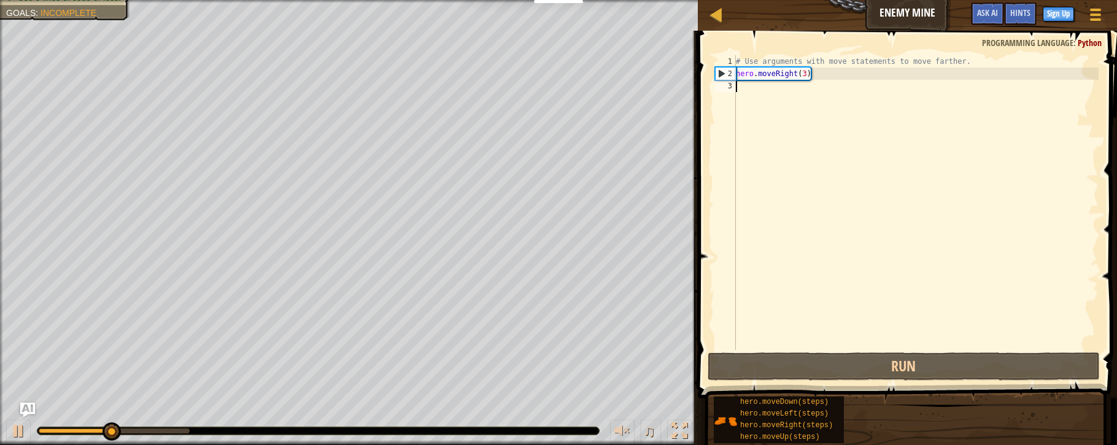
type textarea "h"
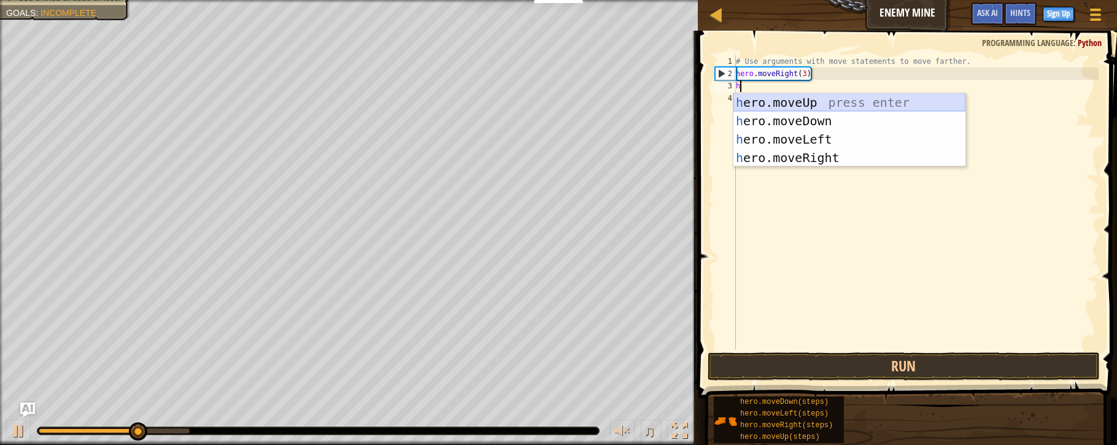
click at [804, 100] on div "h ero.moveUp press enter h ero.moveDown press enter h ero.moveLeft press enter …" at bounding box center [849, 148] width 232 height 110
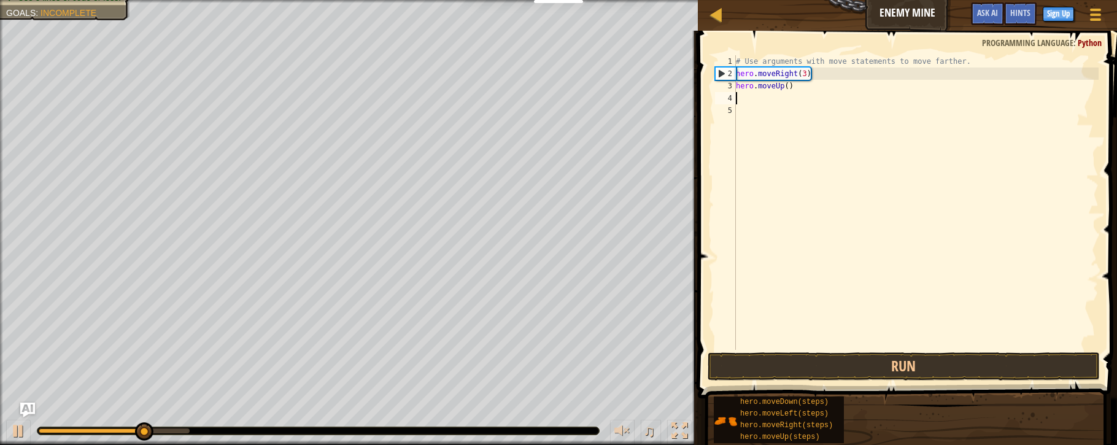
scroll to position [0, 1]
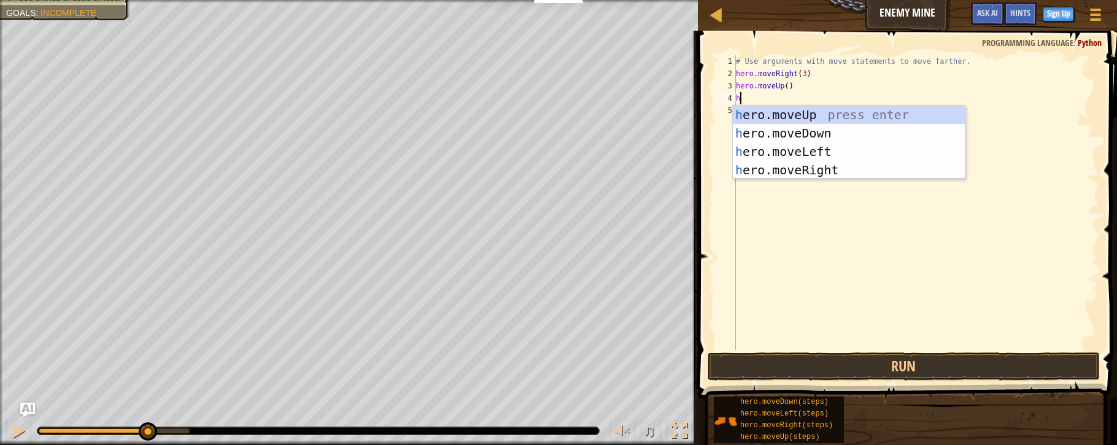
type textarea "he"
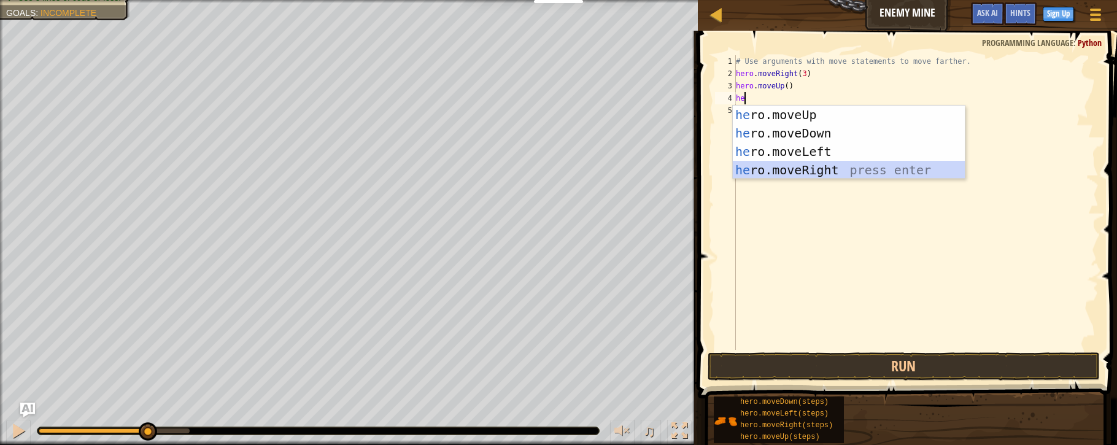
click at [786, 164] on div "he ro.moveUp press enter he ro.moveDown press enter he ro.moveLeft press enter …" at bounding box center [849, 161] width 232 height 110
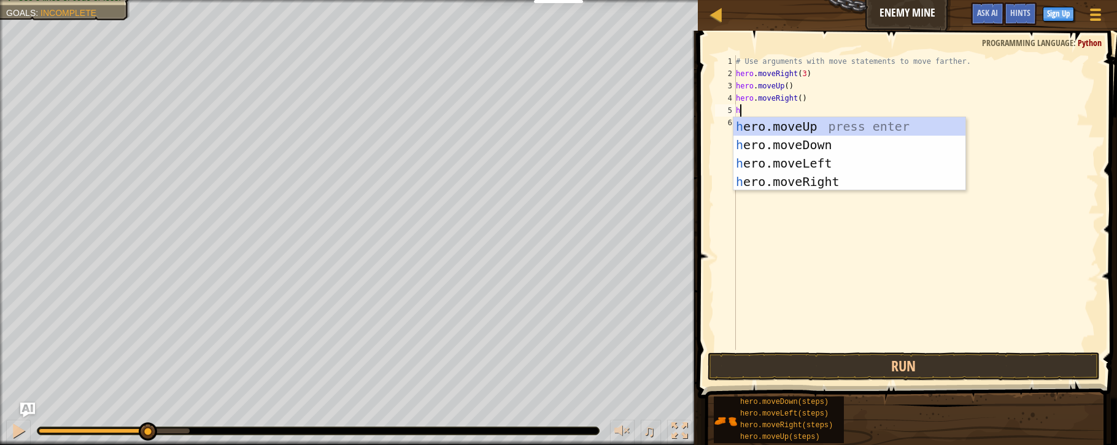
type textarea "he"
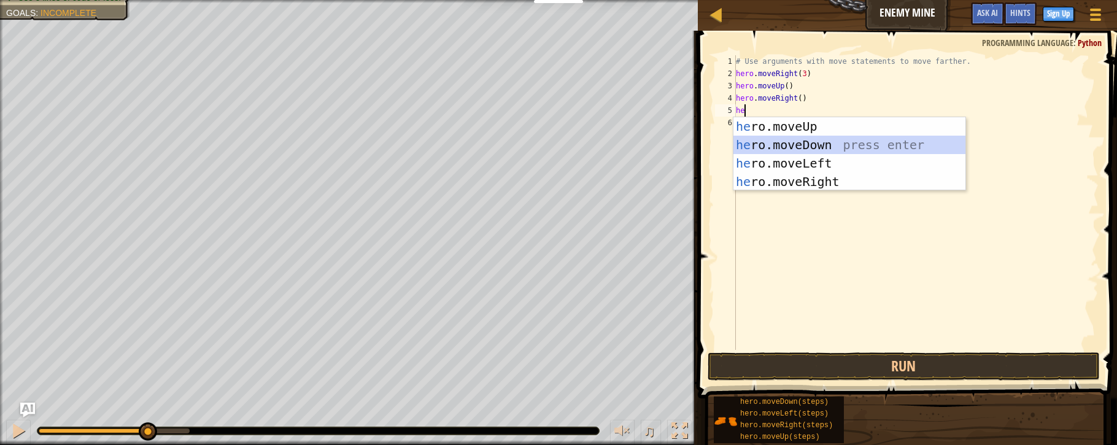
click at [776, 144] on div "he ro.moveUp press enter he ro.moveDown press enter he ro.moveLeft press enter …" at bounding box center [849, 172] width 232 height 110
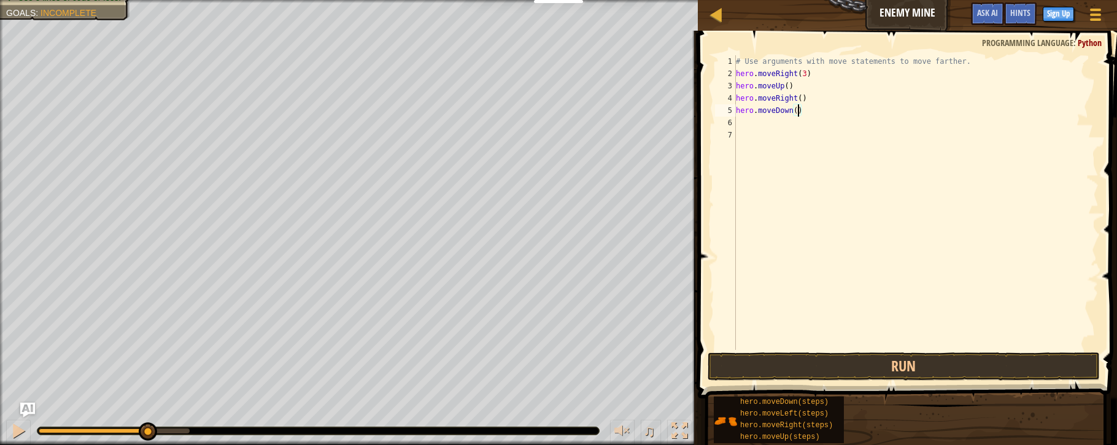
drag, startPoint x: 797, startPoint y: 109, endPoint x: 842, endPoint y: 115, distance: 45.7
click at [799, 109] on div "# Use arguments with move statements to move farther. hero . moveRight ( 3 ) he…" at bounding box center [915, 214] width 365 height 319
type textarea "hero.moveDown(3)"
click at [744, 128] on div "# Use arguments with move statements to move farther. hero . moveRight ( 3 ) he…" at bounding box center [915, 214] width 365 height 319
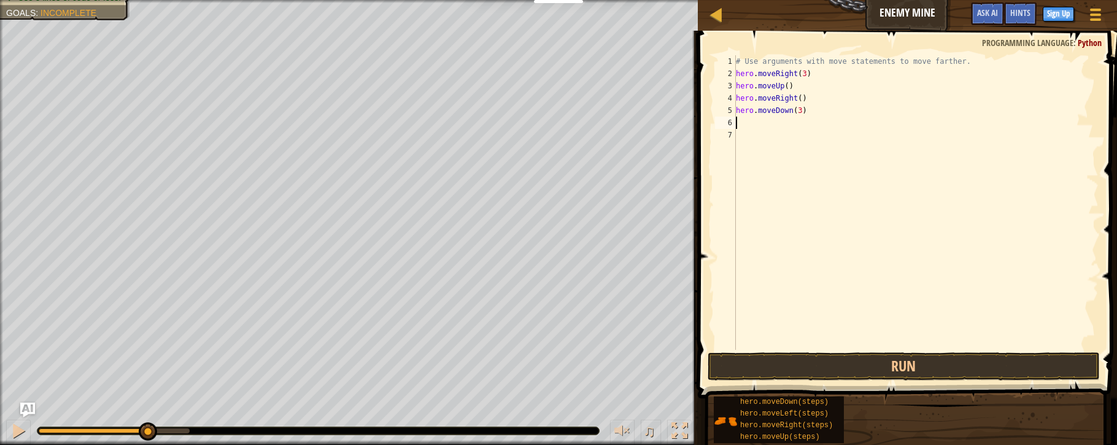
scroll to position [6, 0]
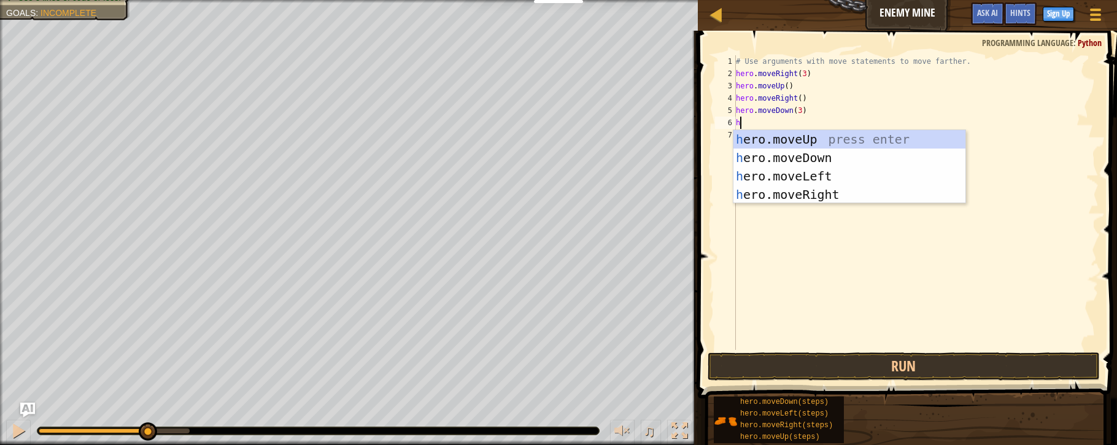
type textarea "hr"
click at [780, 191] on div "# Use arguments with move statements to move farther. hero . moveRight ( 3 ) he…" at bounding box center [915, 214] width 365 height 319
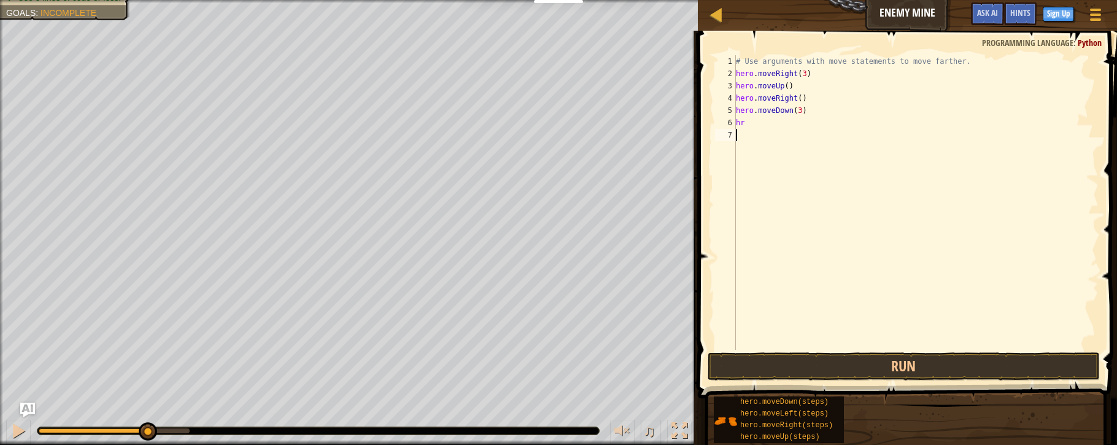
click at [748, 122] on div "# Use arguments with move statements to move farther. hero . moveRight ( 3 ) he…" at bounding box center [915, 214] width 365 height 319
type textarea "he"
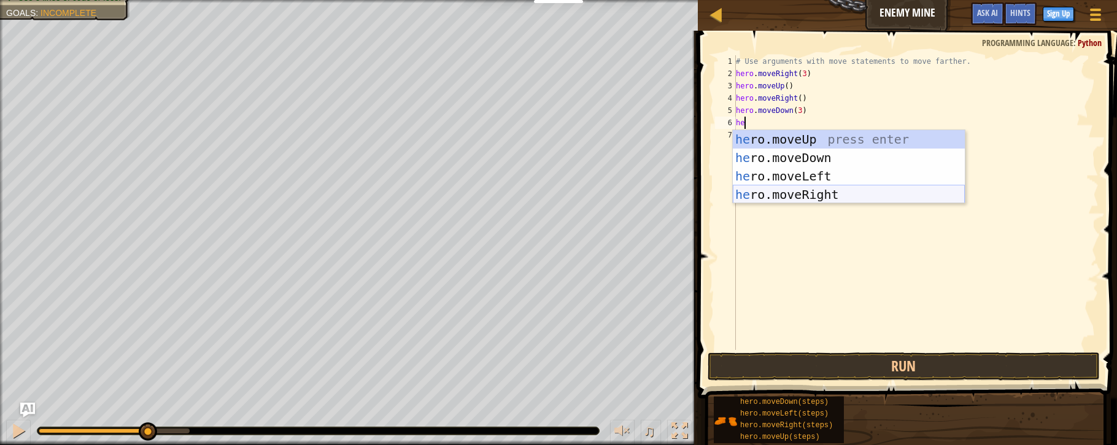
click at [783, 202] on div "he ro.moveUp press enter he ro.moveDown press enter he ro.moveLeft press enter …" at bounding box center [849, 185] width 232 height 110
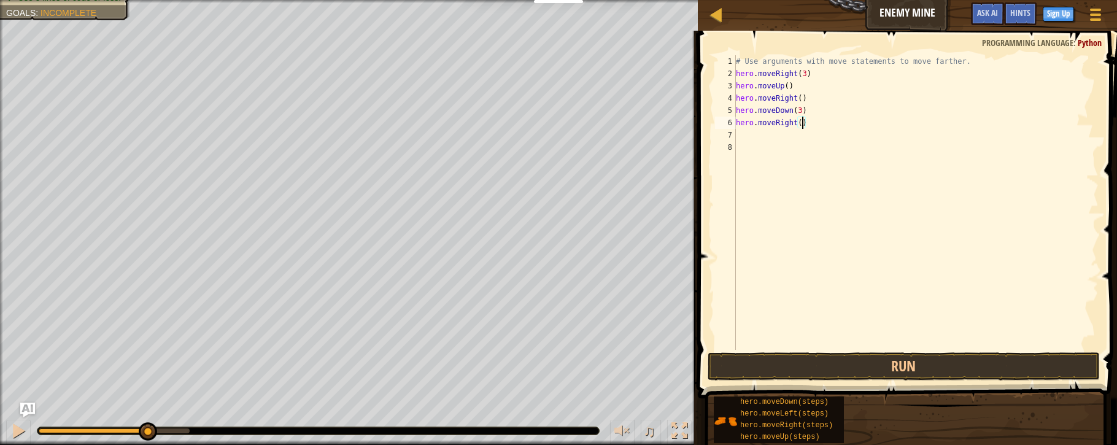
click at [801, 123] on div "# Use arguments with move statements to move farther. hero . moveRight ( 3 ) he…" at bounding box center [915, 214] width 365 height 319
type textarea "hero.moveRight(2)"
click at [906, 372] on button "Run" at bounding box center [903, 366] width 392 height 28
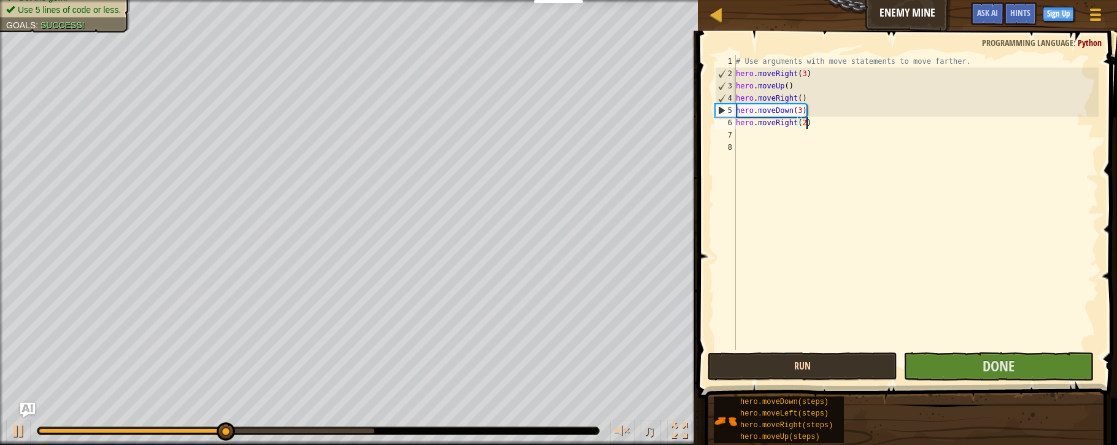
scroll to position [-1, 0]
click at [820, 367] on button "Run" at bounding box center [802, 366] width 190 height 28
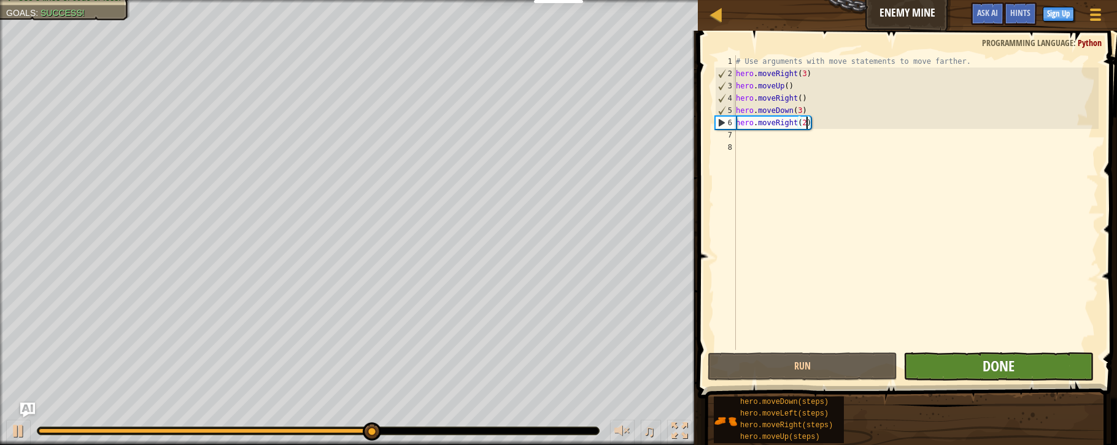
click at [1010, 360] on span "Done" at bounding box center [998, 366] width 32 height 20
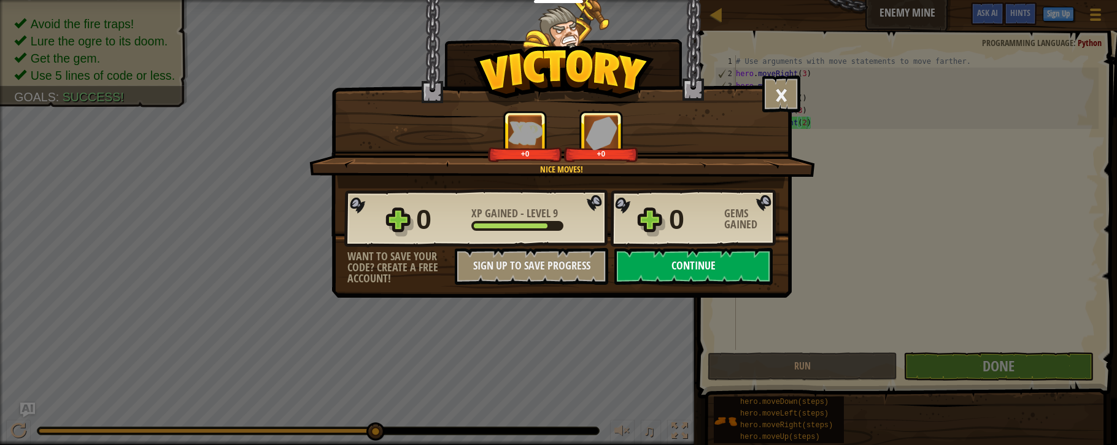
click at [734, 270] on button "Continue" at bounding box center [693, 266] width 158 height 37
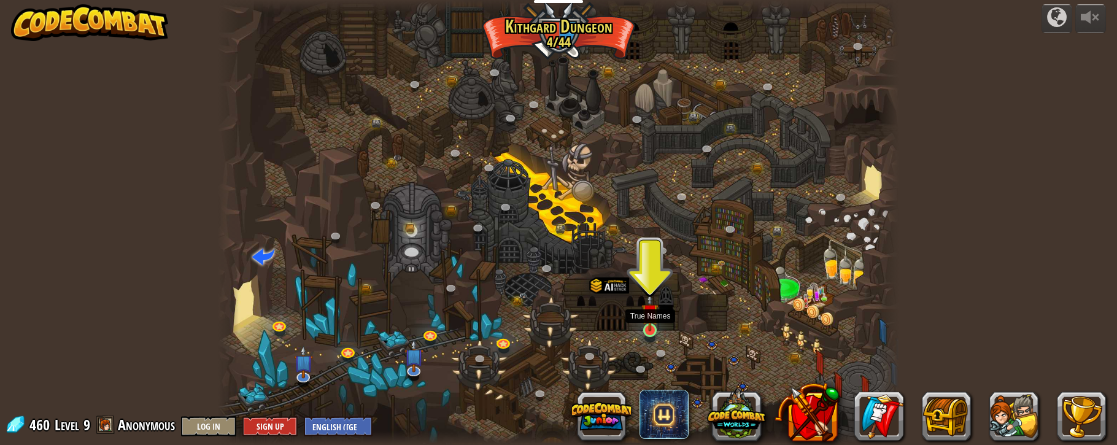
click at [645, 325] on img at bounding box center [649, 312] width 17 height 39
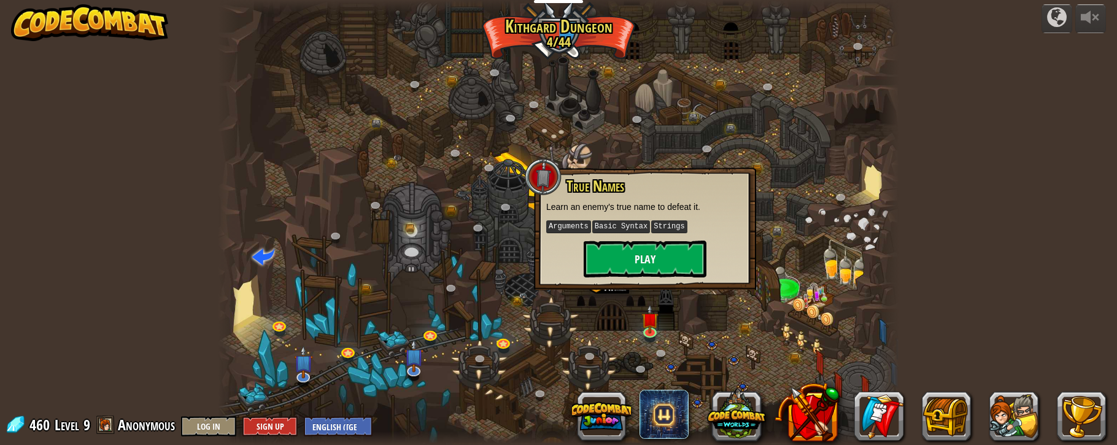
click at [655, 257] on button "Play" at bounding box center [644, 259] width 123 height 37
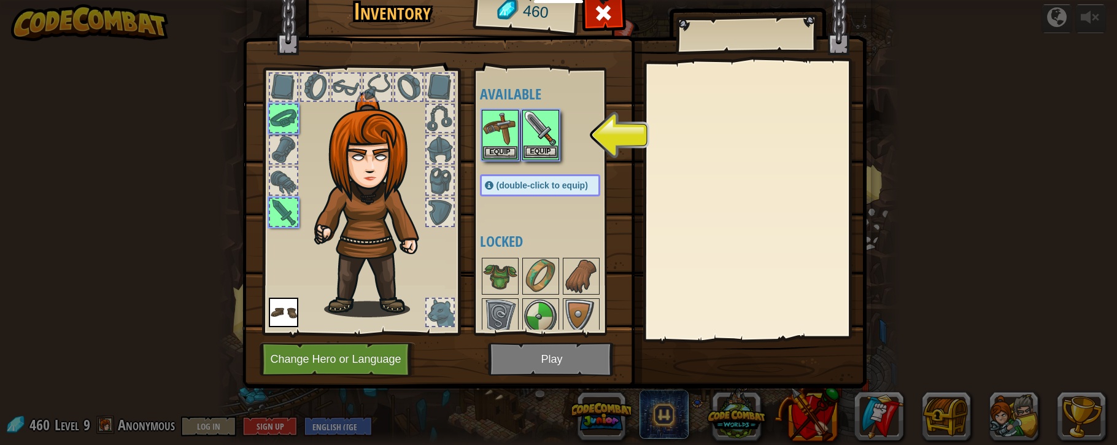
click at [544, 154] on button "Equip" at bounding box center [540, 151] width 34 height 13
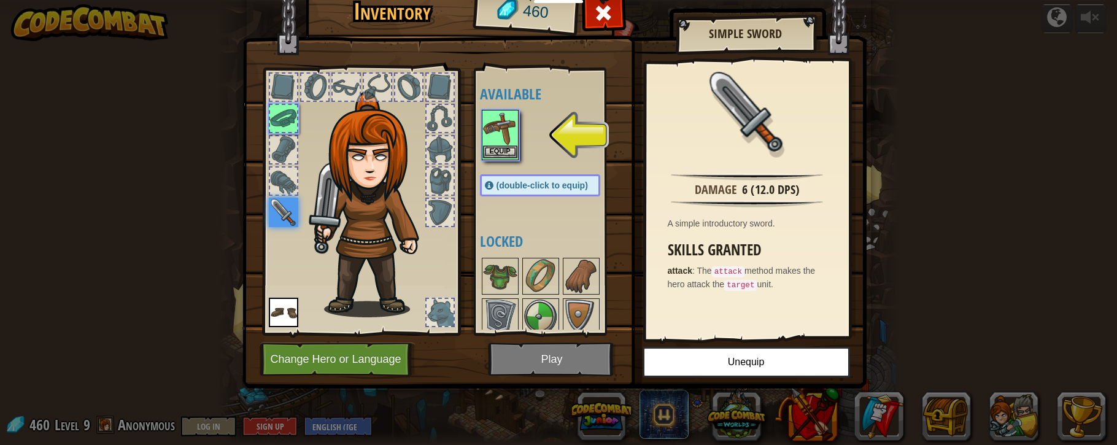
click at [507, 152] on button "Equip" at bounding box center [500, 151] width 34 height 13
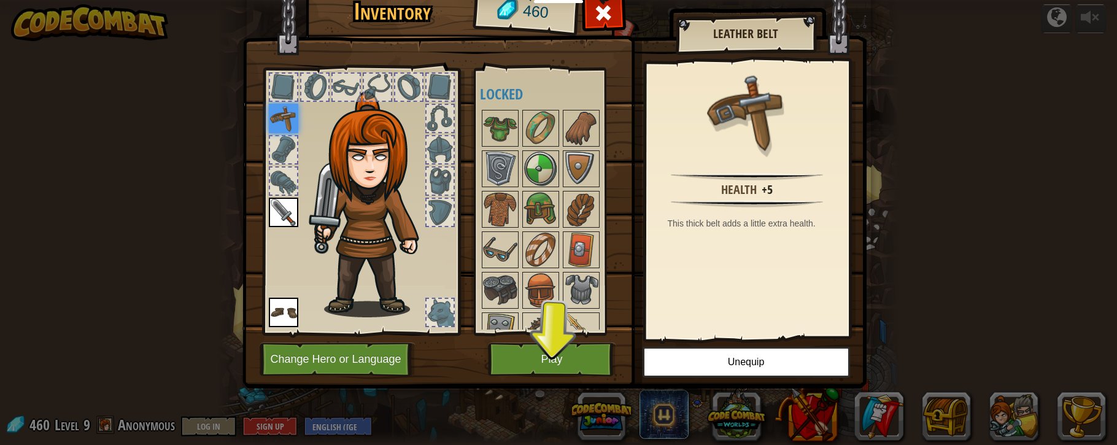
click at [556, 347] on button "Play" at bounding box center [552, 359] width 128 height 34
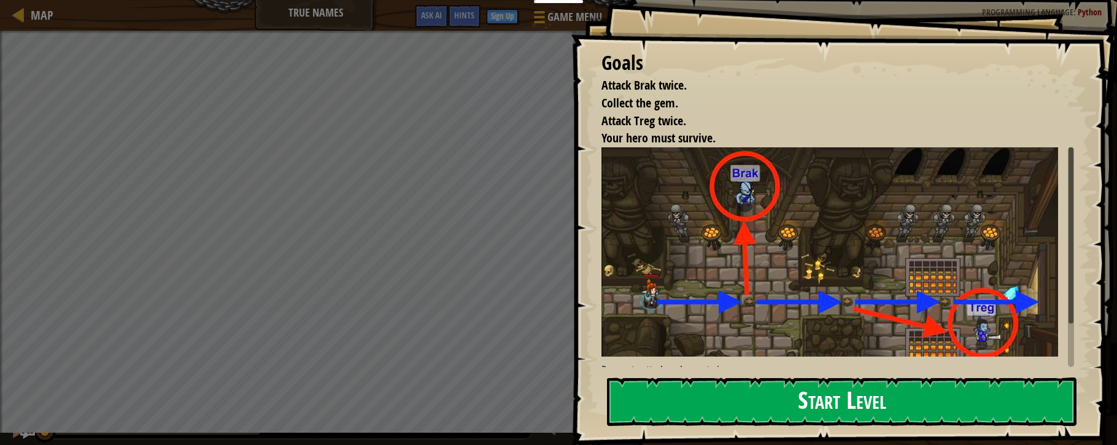
click at [869, 391] on button "Start Level" at bounding box center [841, 401] width 469 height 48
